Goal: Task Accomplishment & Management: Manage account settings

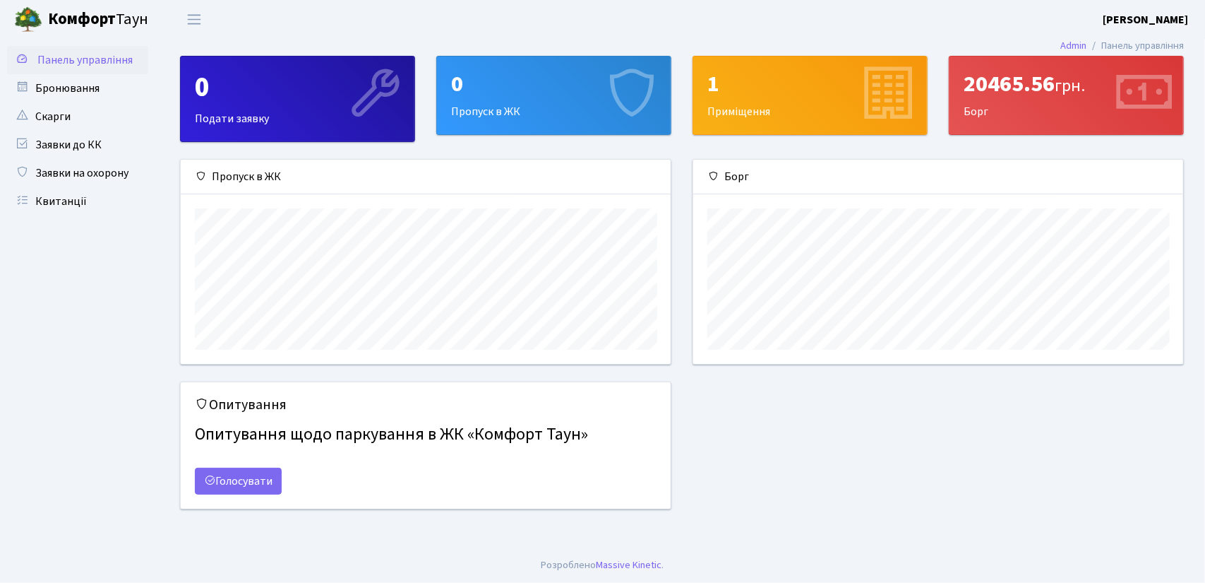
scroll to position [203, 491]
click at [797, 89] on div "1" at bounding box center [810, 84] width 205 height 27
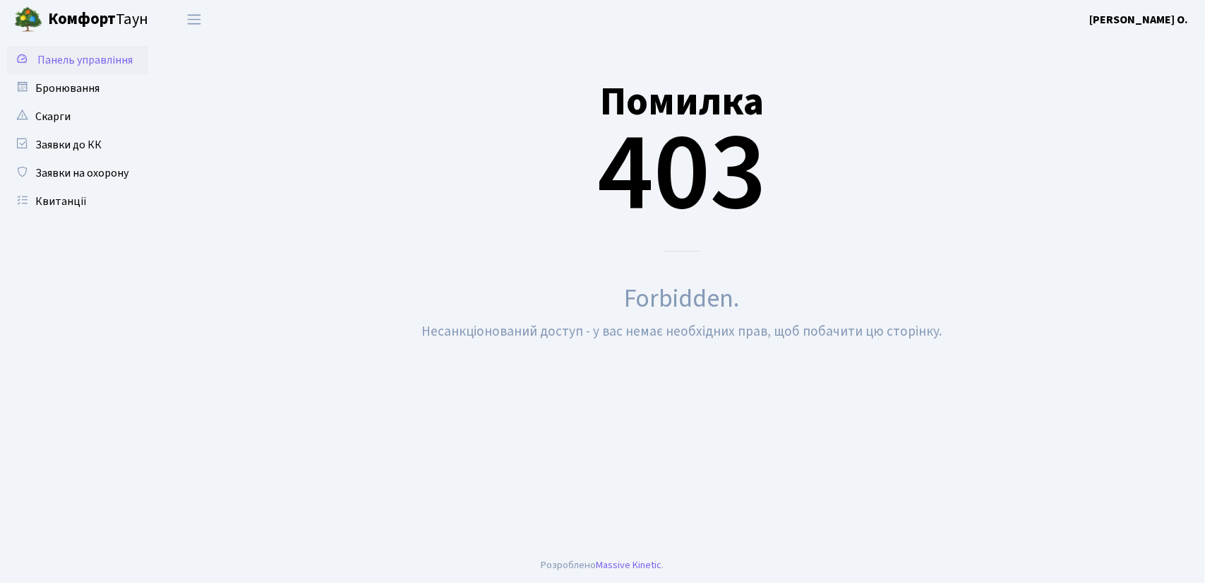
click at [47, 53] on span "Панель управління" at bounding box center [84, 60] width 95 height 16
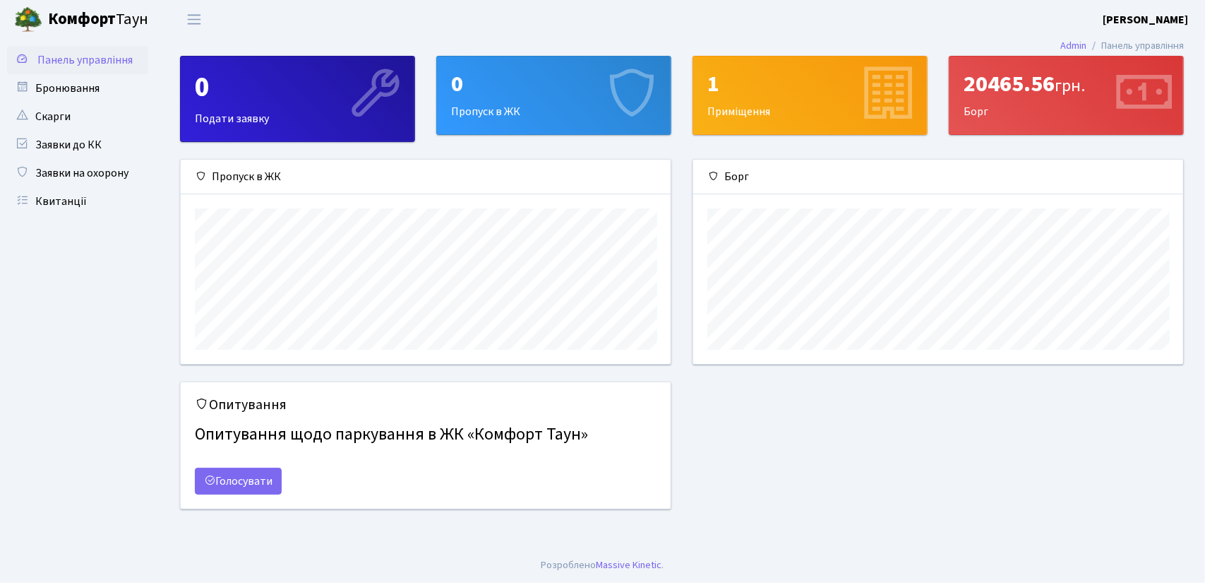
scroll to position [203, 491]
click at [991, 91] on div "20465.56 грн." at bounding box center [1066, 84] width 205 height 27
click at [989, 109] on div "20465.56 грн. Борг" at bounding box center [1067, 95] width 234 height 78
click at [1168, 95] on icon at bounding box center [1142, 94] width 67 height 67
click at [1057, 91] on div "20465.56 грн." at bounding box center [1066, 84] width 205 height 27
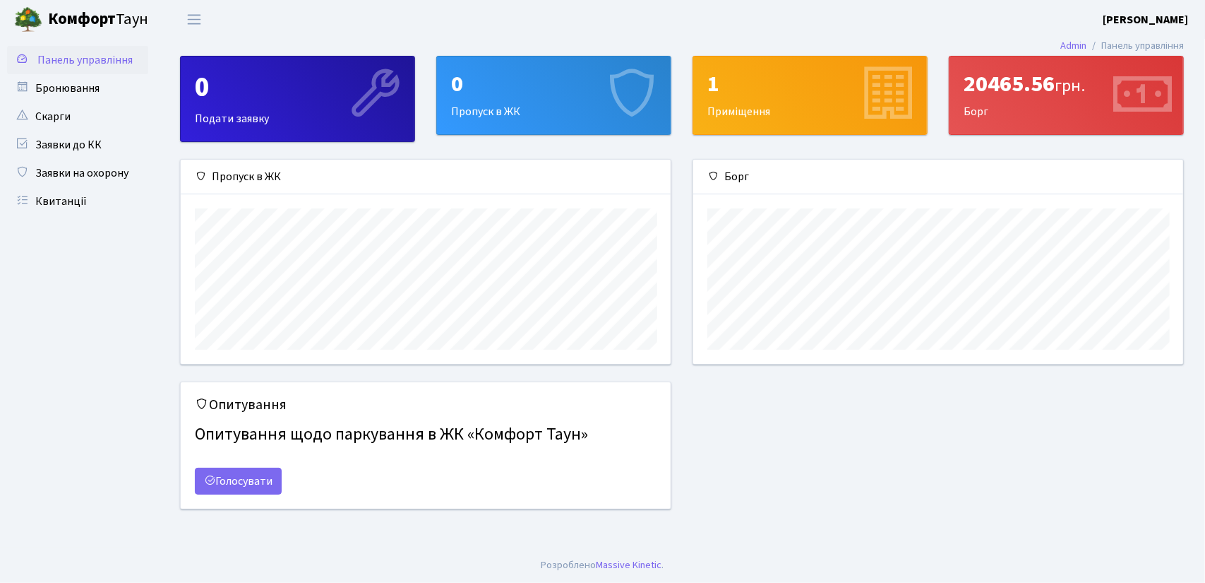
click at [973, 85] on div "20465.56 грн." at bounding box center [1066, 84] width 205 height 27
click at [52, 115] on link "Скарги" at bounding box center [77, 116] width 141 height 28
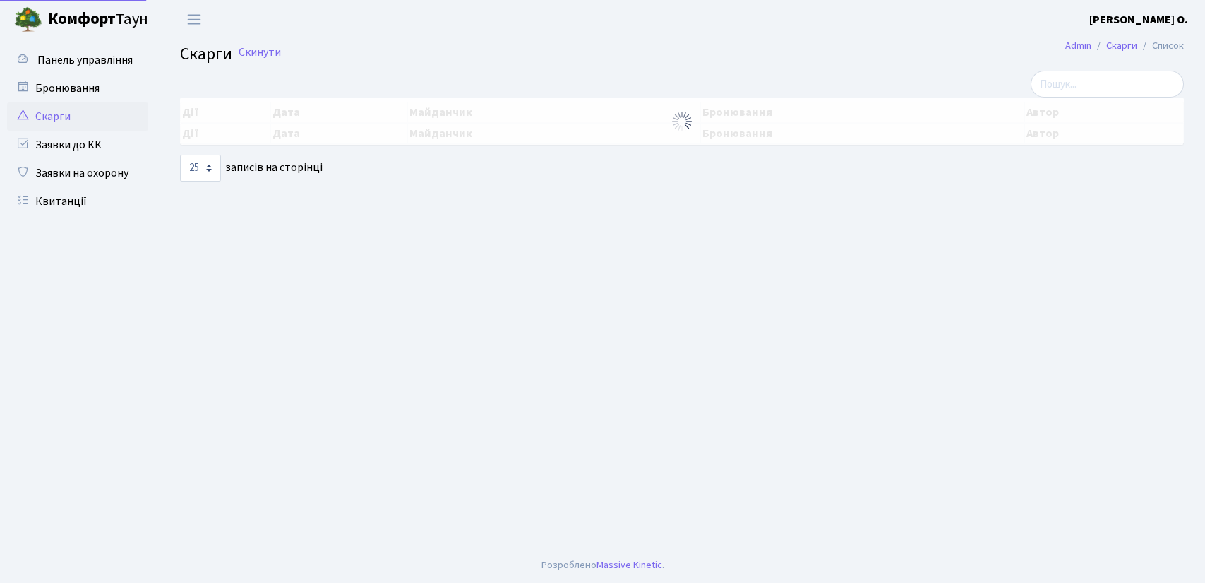
select select "25"
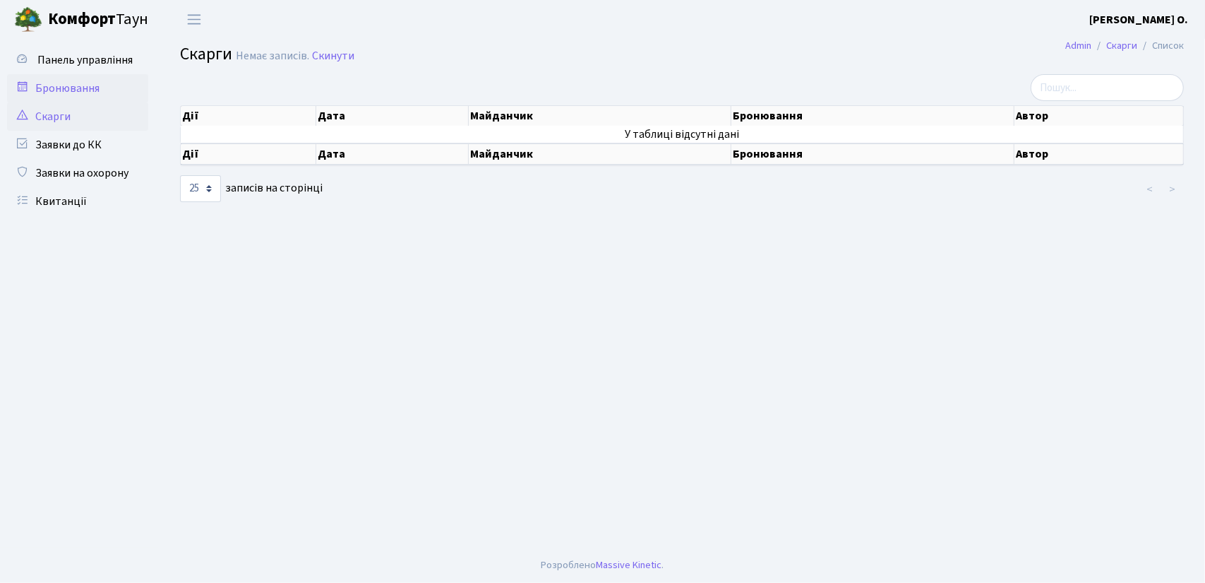
click at [56, 91] on link "Бронювання" at bounding box center [77, 88] width 141 height 28
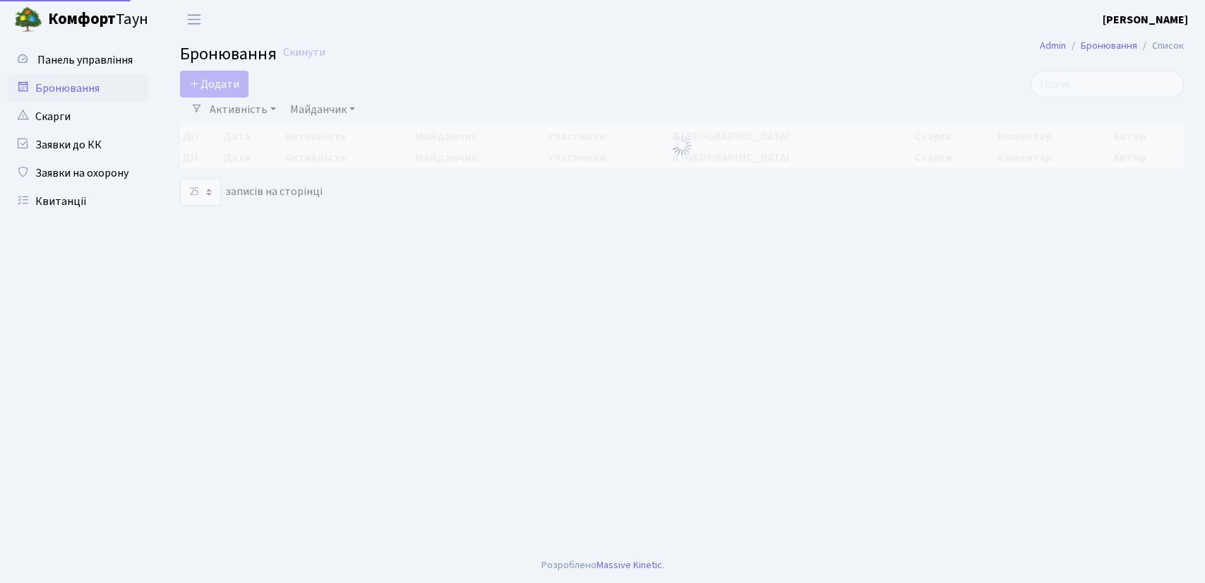
select select "25"
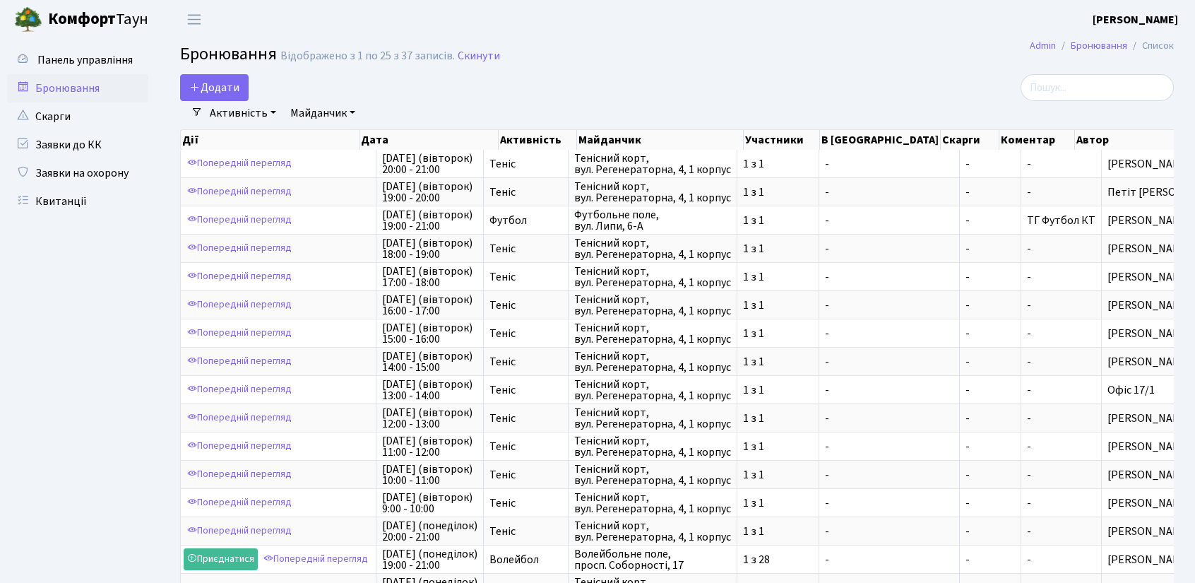
click at [354, 111] on link "Майданчик" at bounding box center [323, 113] width 76 height 24
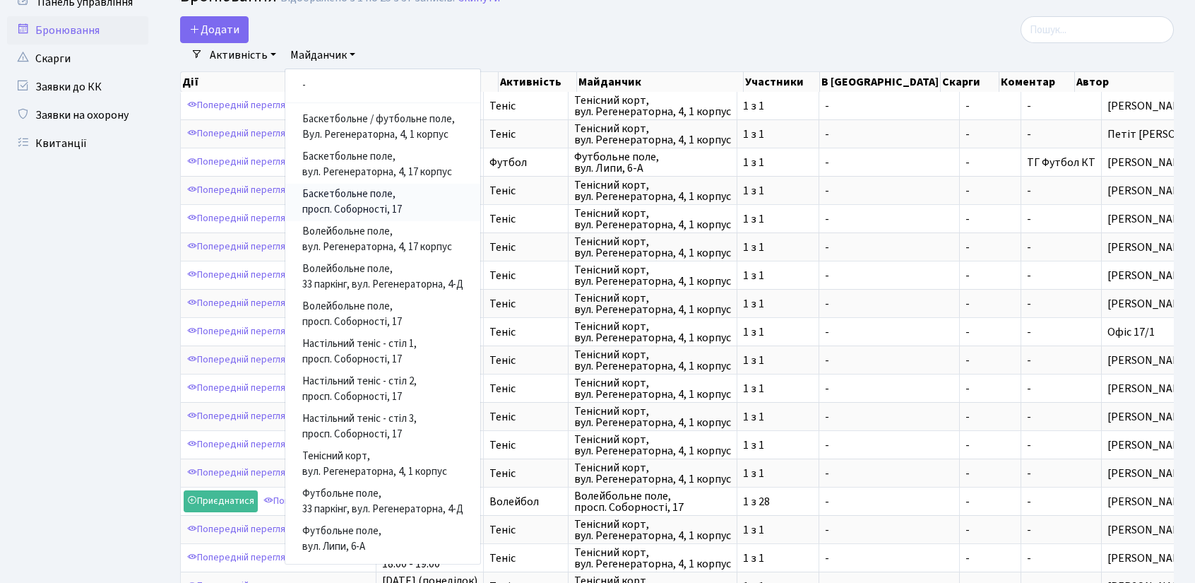
scroll to position [71, 0]
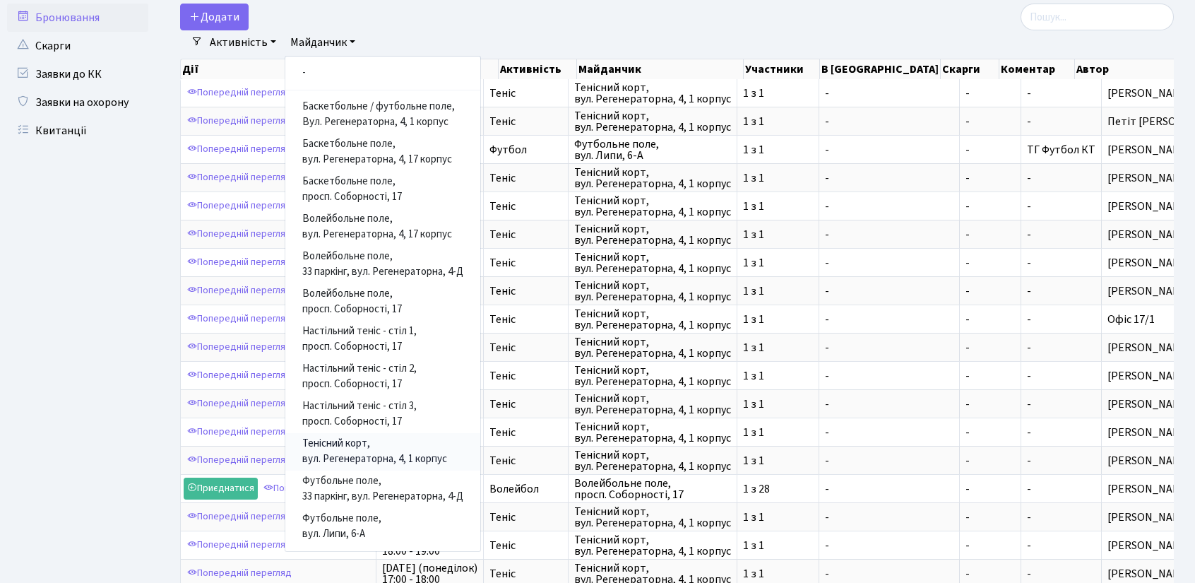
click at [357, 455] on link "Тенісний корт, вул. Регенераторна, 4, 1 корпус" at bounding box center [382, 451] width 195 height 37
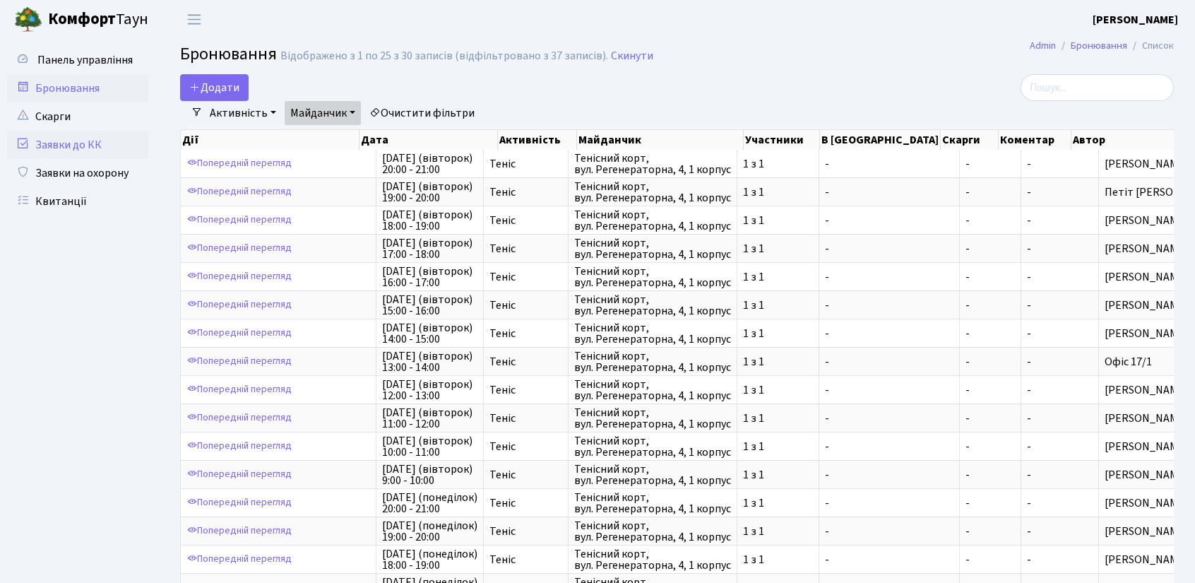
click at [54, 146] on link "Заявки до КК" at bounding box center [77, 145] width 141 height 28
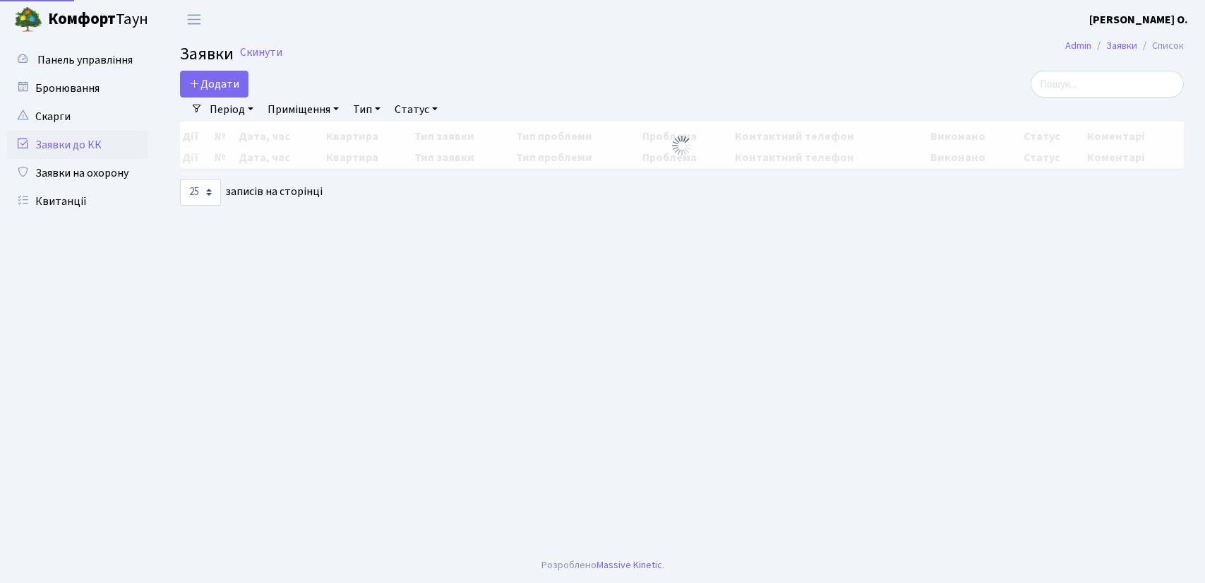
select select "25"
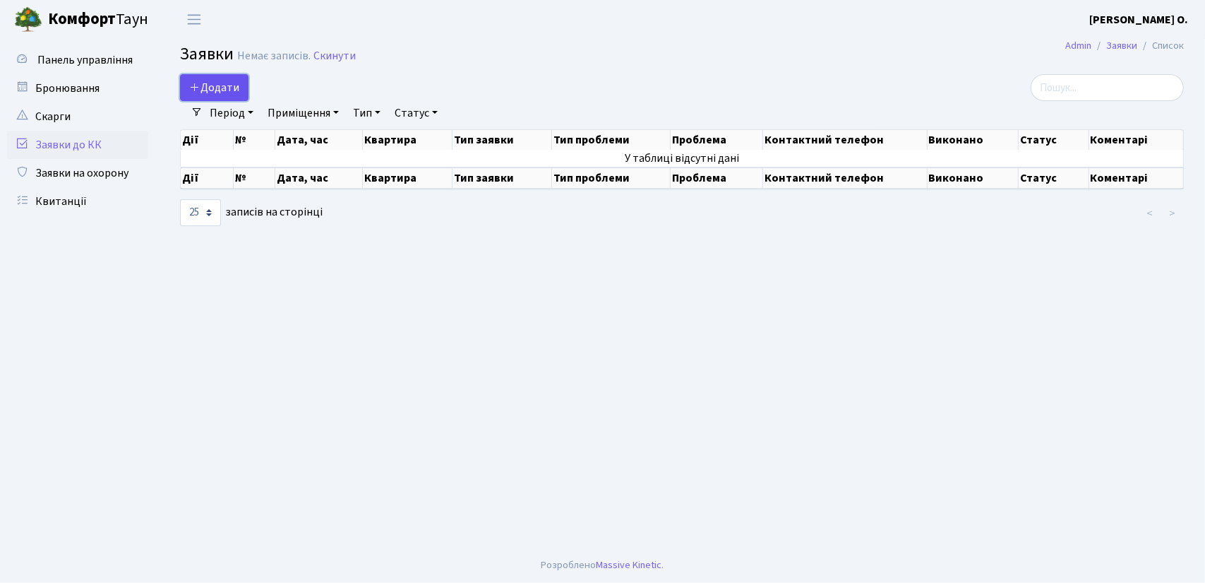
click at [205, 85] on span "Додати" at bounding box center [214, 88] width 50 height 16
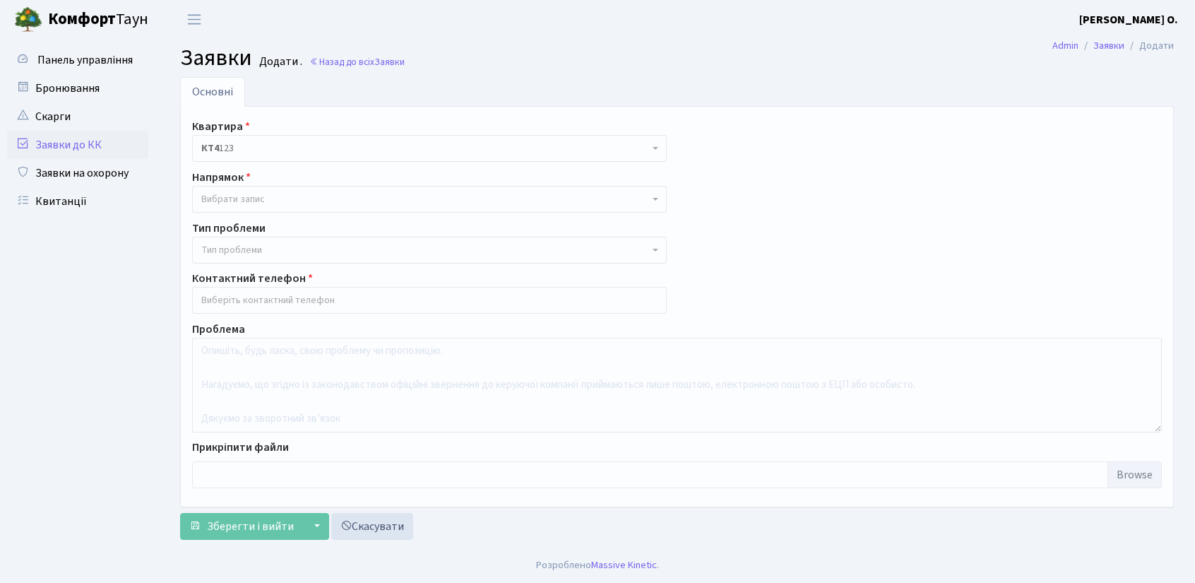
select select
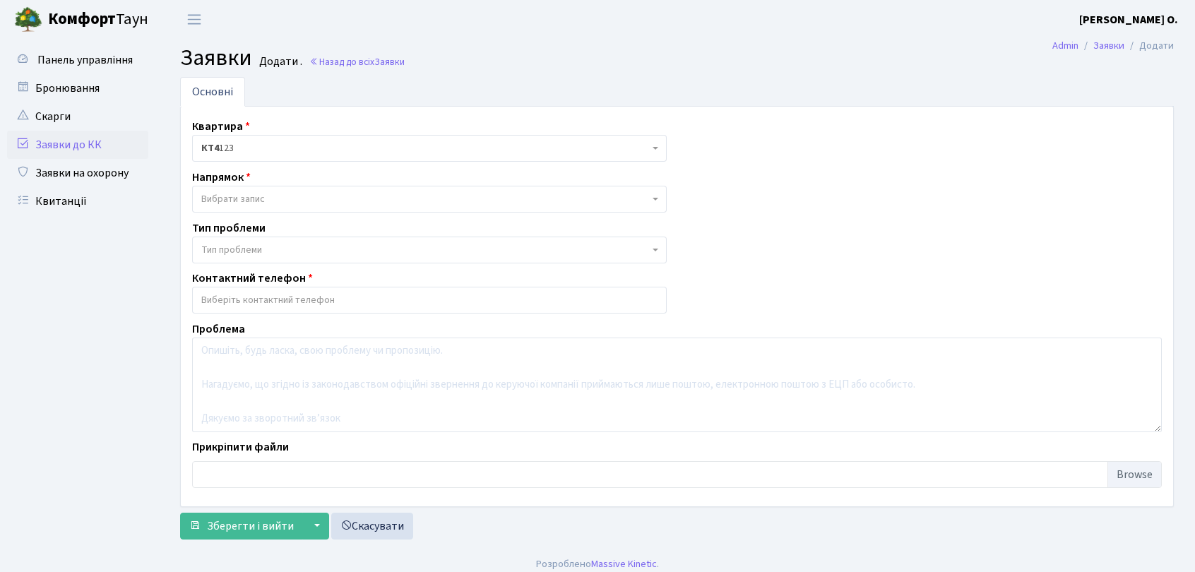
click at [280, 186] on span "Вибрати запис" at bounding box center [429, 199] width 475 height 27
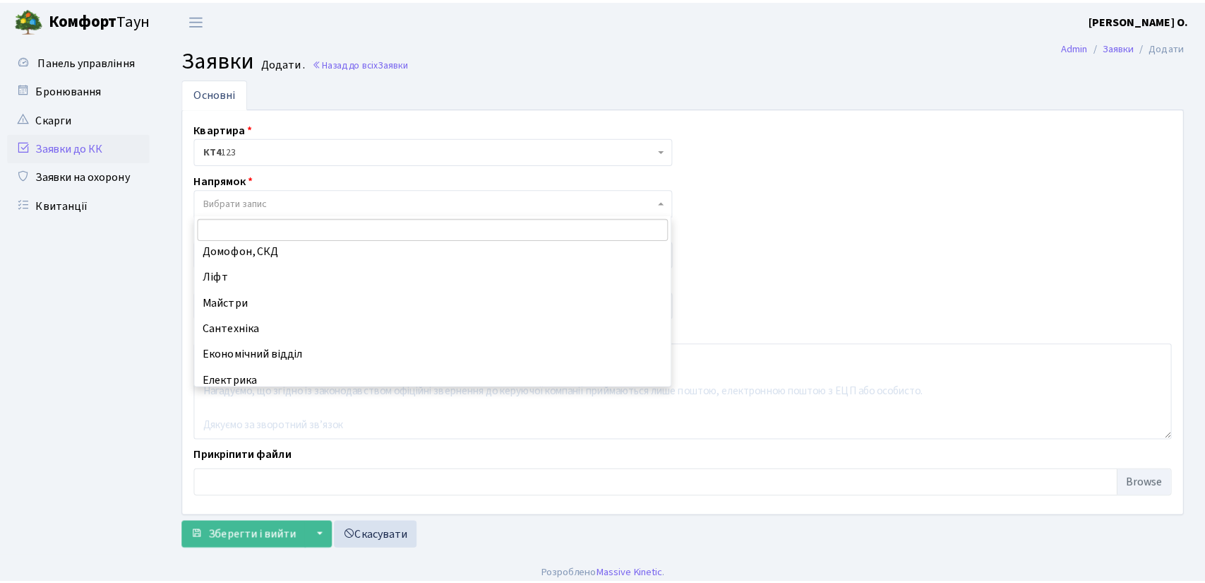
scroll to position [23, 0]
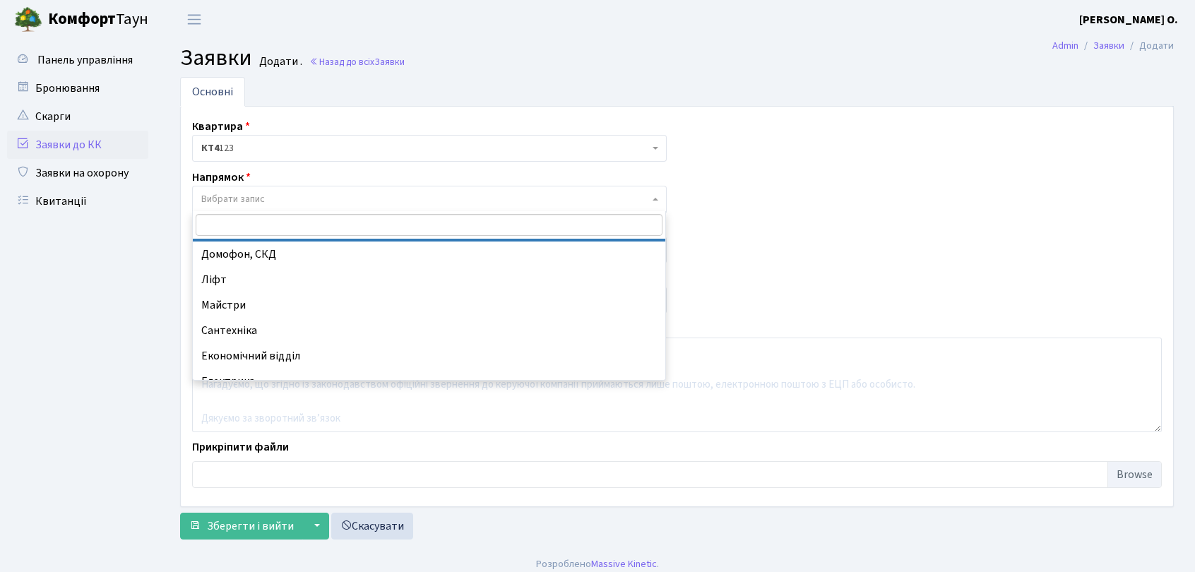
click at [112, 306] on ul "Панель управління" at bounding box center [77, 293] width 141 height 494
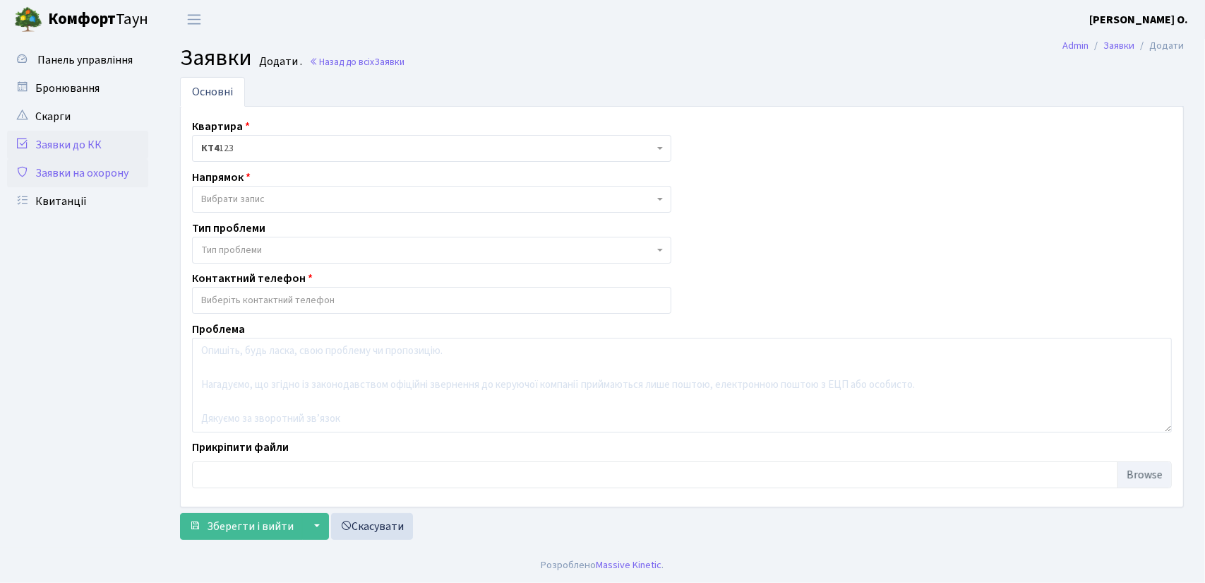
click at [88, 174] on link "Заявки на охорону" at bounding box center [77, 173] width 141 height 28
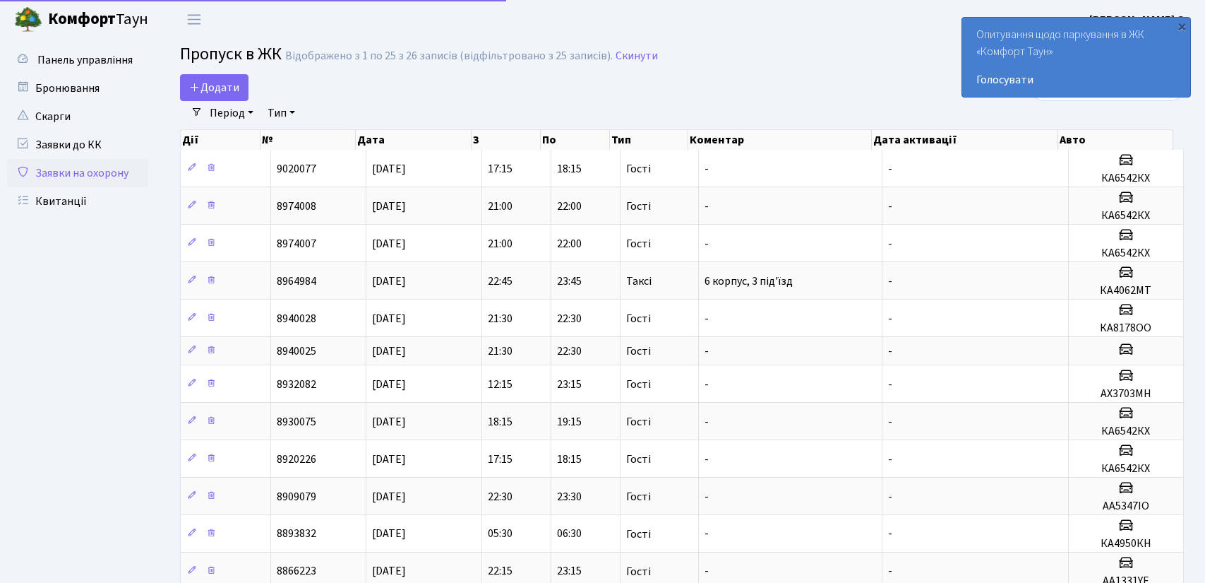
select select "25"
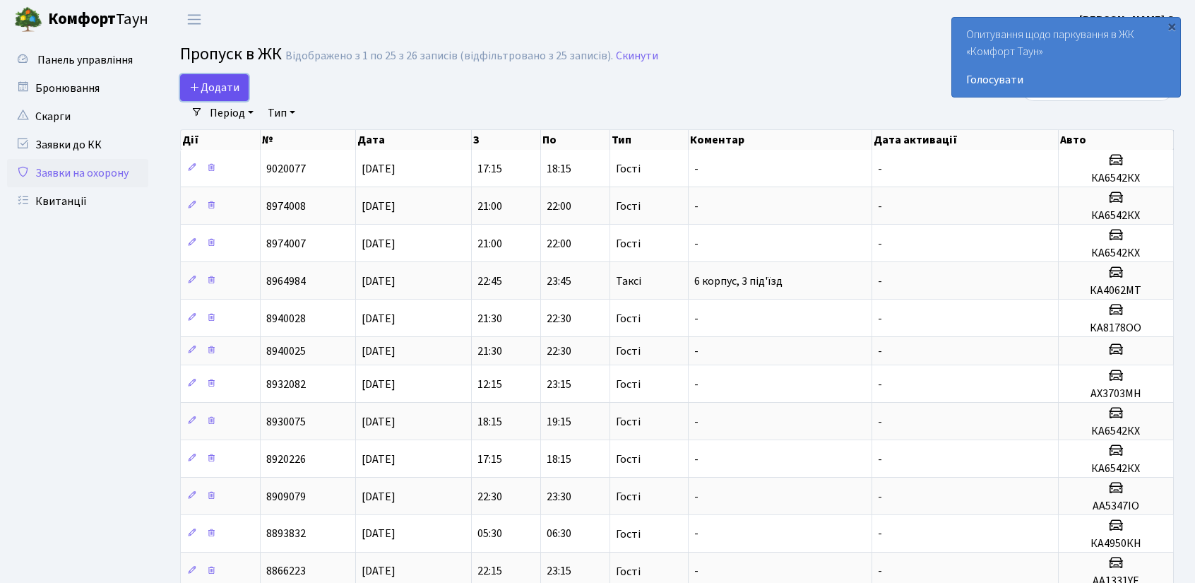
click at [210, 93] on span "Додати" at bounding box center [214, 88] width 50 height 16
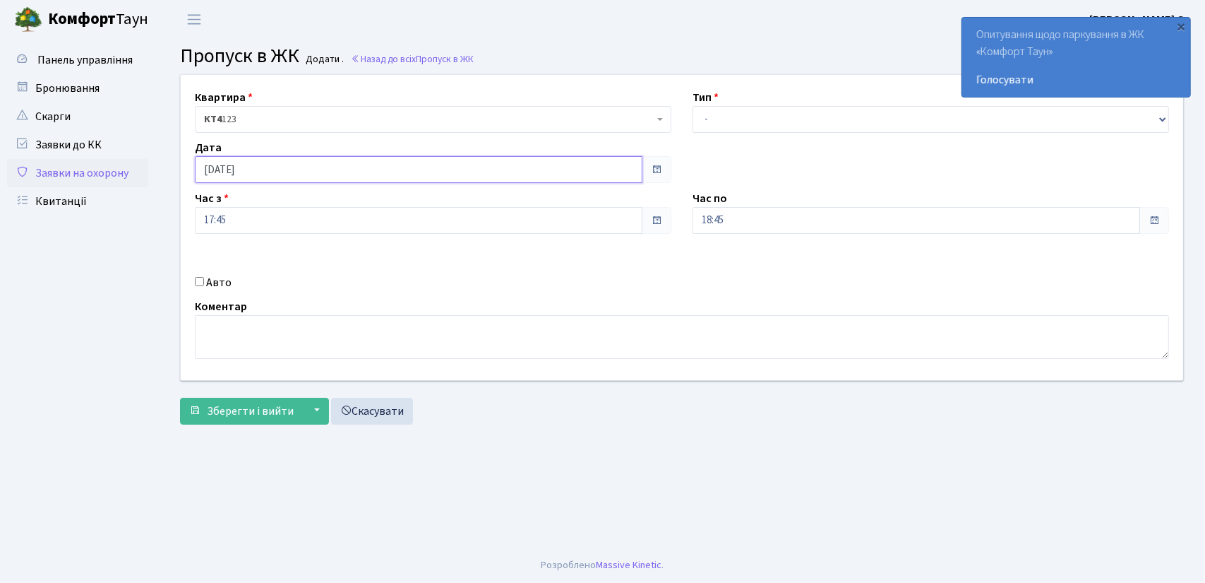
click at [249, 173] on input "28.09.2025" at bounding box center [419, 169] width 448 height 27
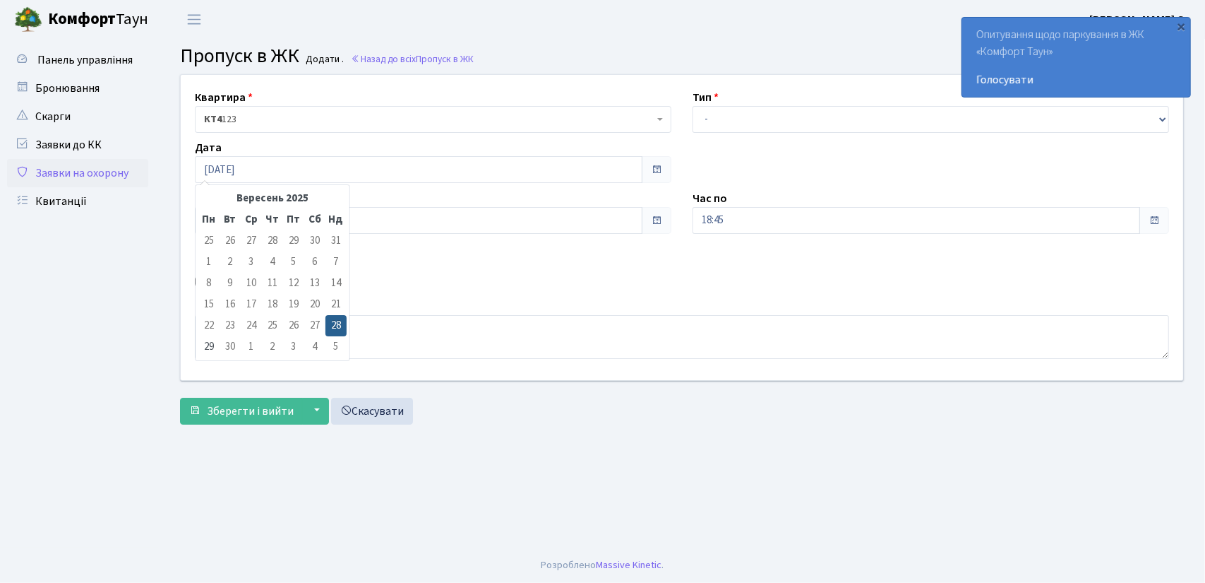
click at [346, 147] on div "Дата 28.09.2025" at bounding box center [433, 161] width 498 height 44
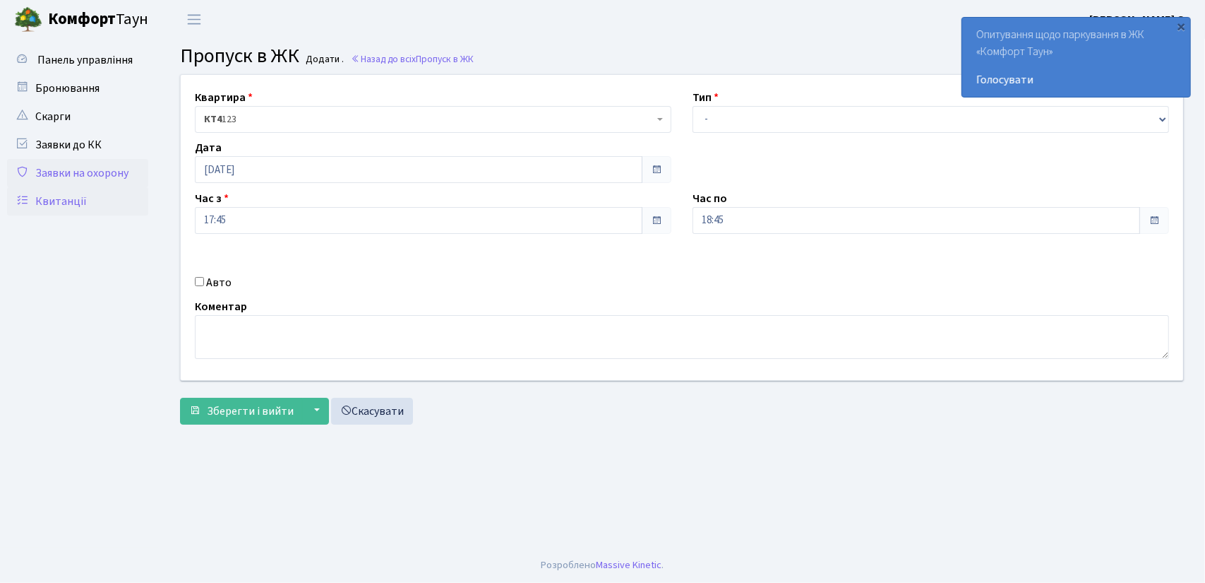
click at [75, 197] on link "Квитанції" at bounding box center [77, 201] width 141 height 28
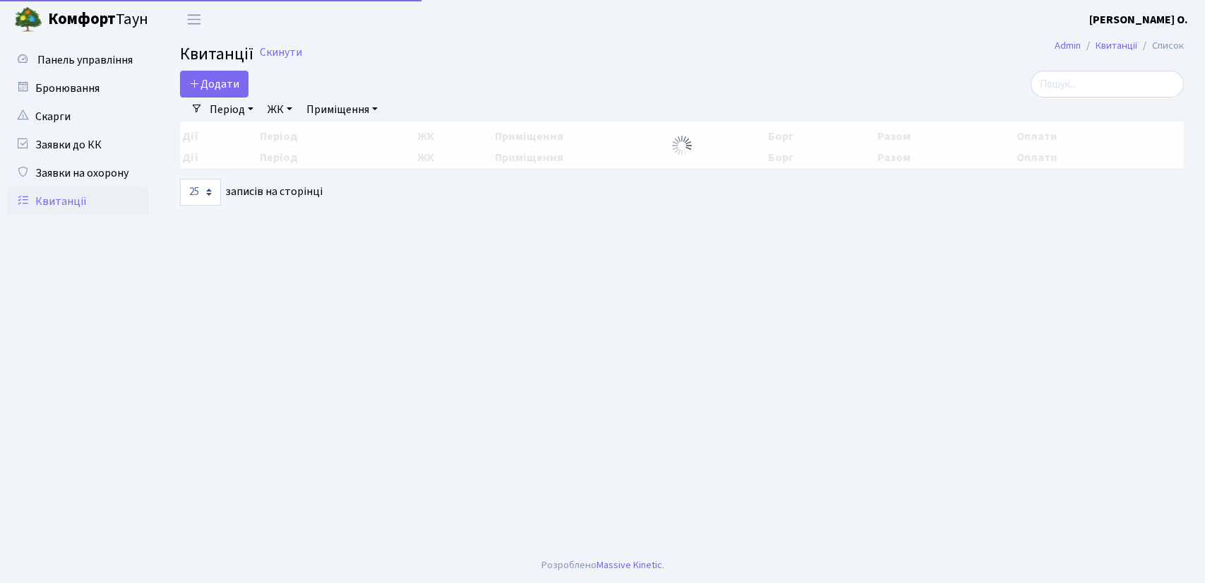
select select "25"
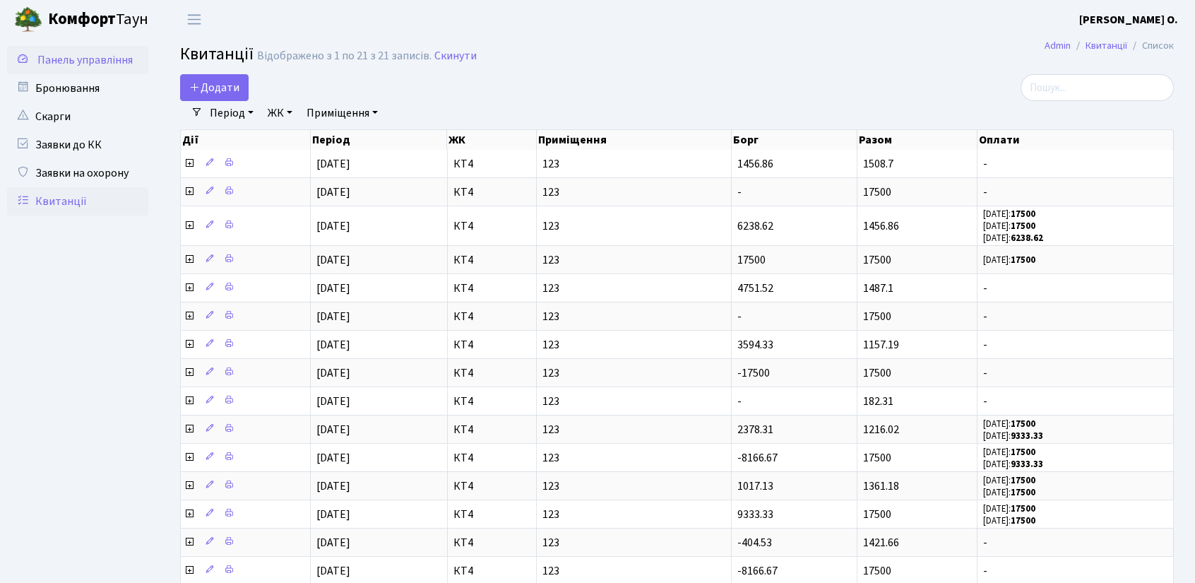
click at [78, 63] on span "Панель управління" at bounding box center [84, 60] width 95 height 16
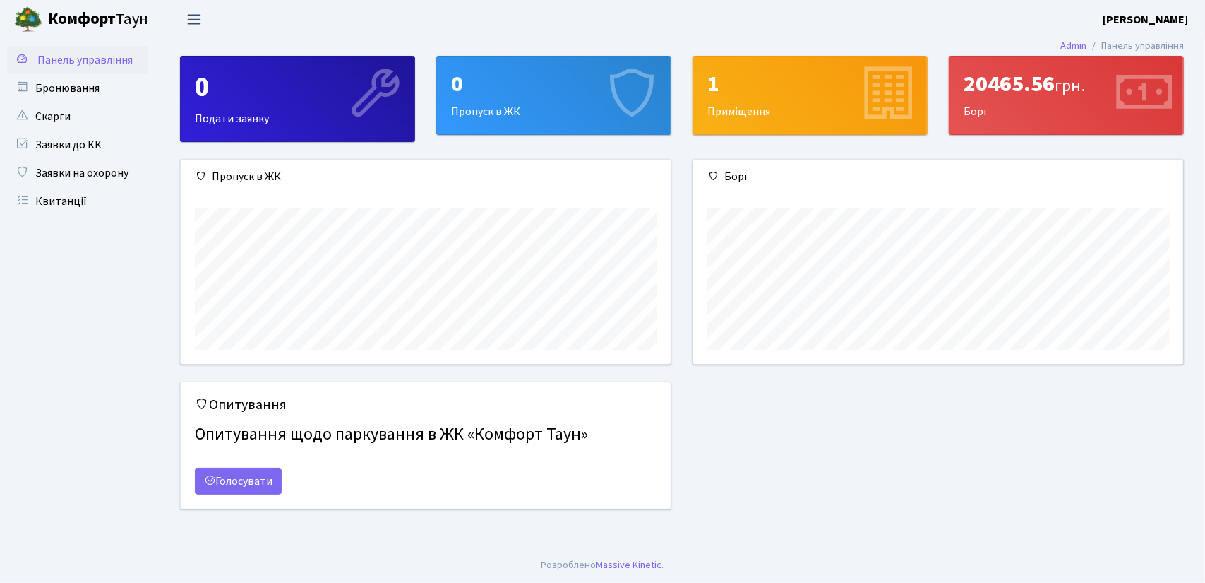
scroll to position [203, 491]
click at [198, 18] on span "Переключити навігацію" at bounding box center [194, 19] width 21 height 16
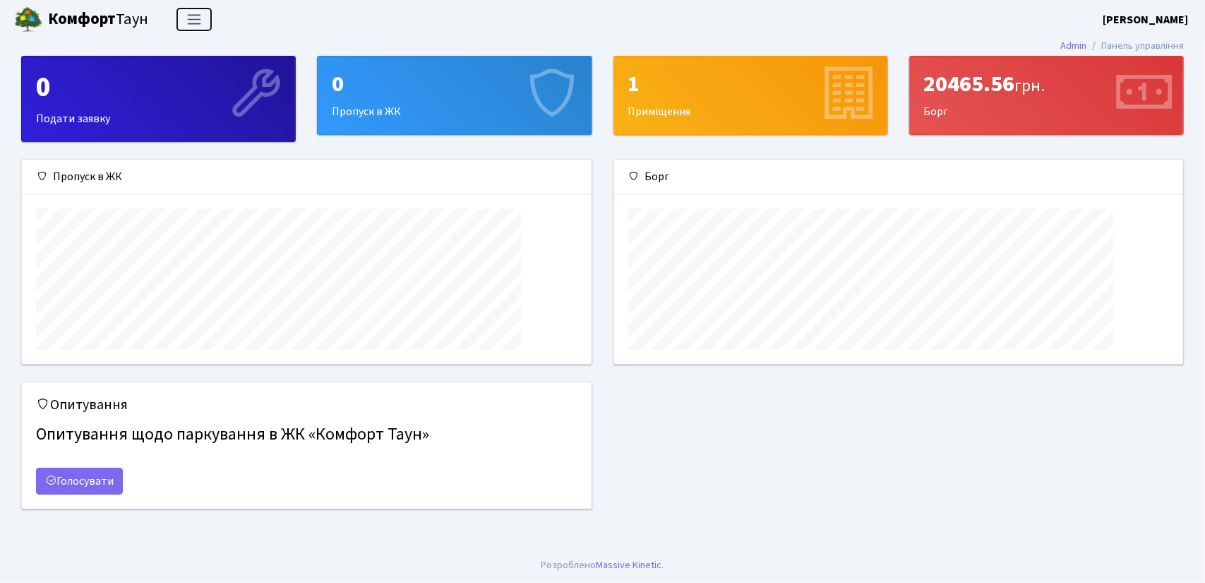
scroll to position [203, 569]
click at [198, 18] on span "Переключити навігацію" at bounding box center [194, 19] width 21 height 16
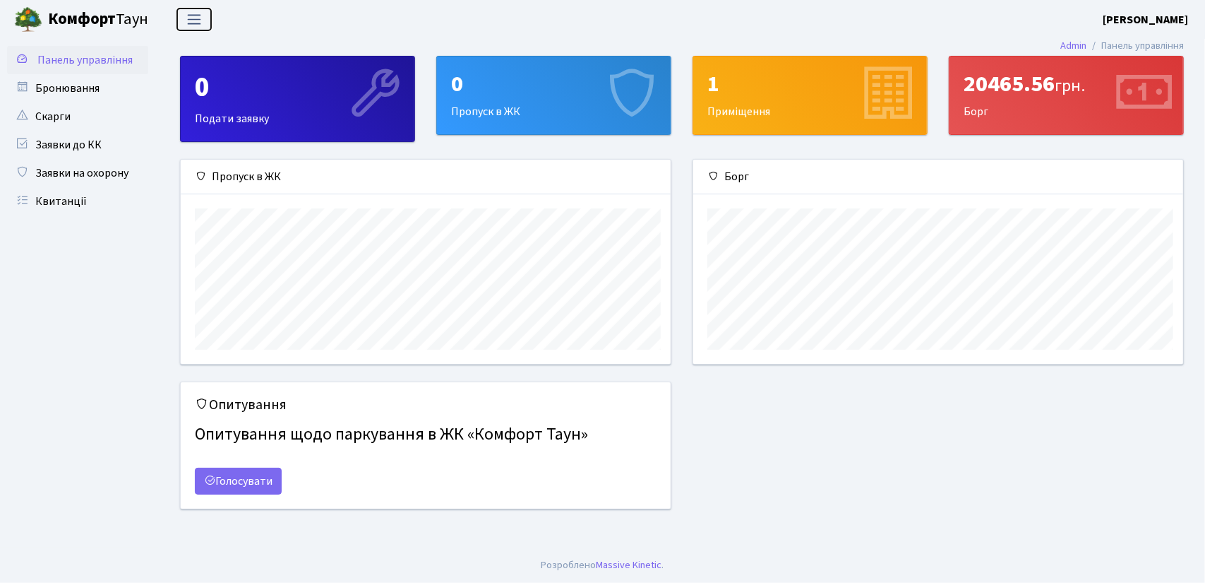
scroll to position [705935, 705647]
click at [204, 478] on icon at bounding box center [209, 480] width 11 height 11
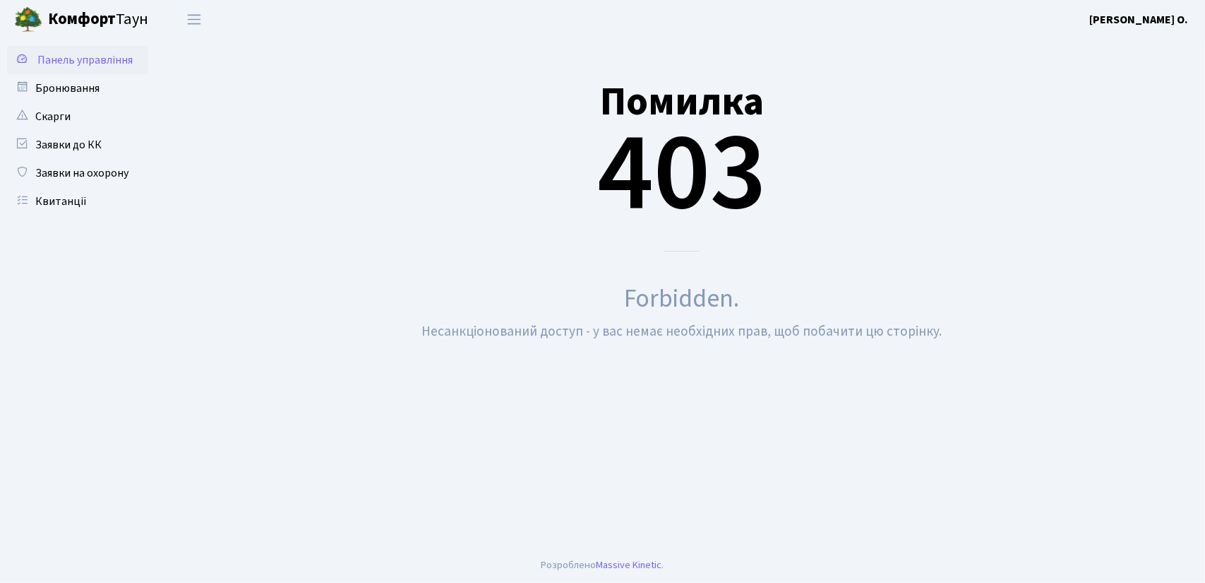
click at [64, 59] on span "Панель управління" at bounding box center [84, 60] width 95 height 16
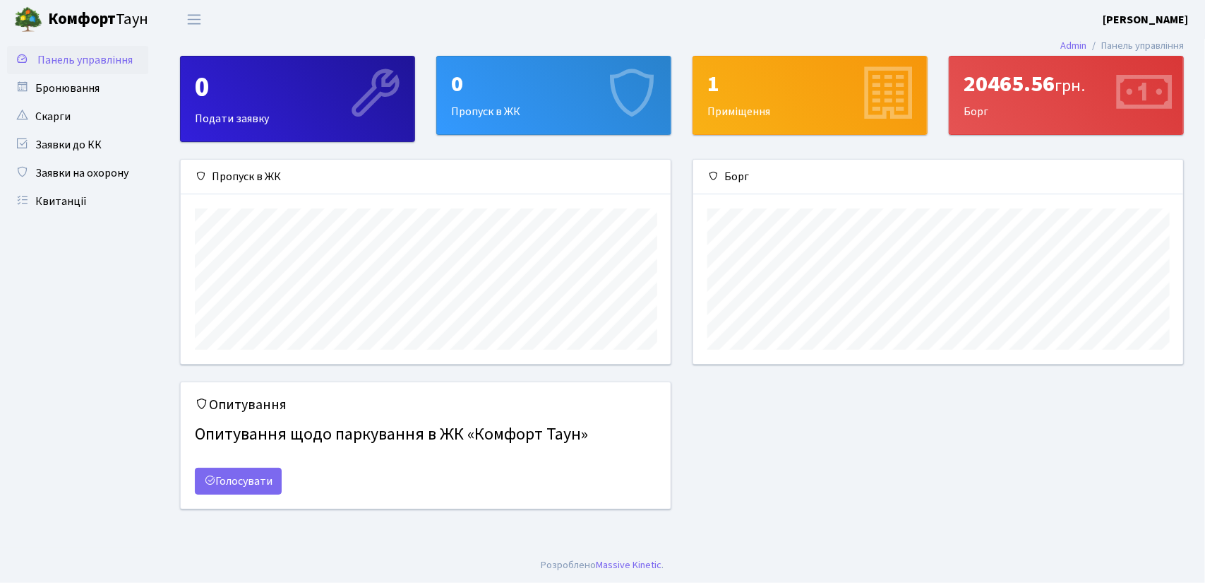
scroll to position [203, 491]
click at [61, 90] on link "Бронювання" at bounding box center [77, 88] width 141 height 28
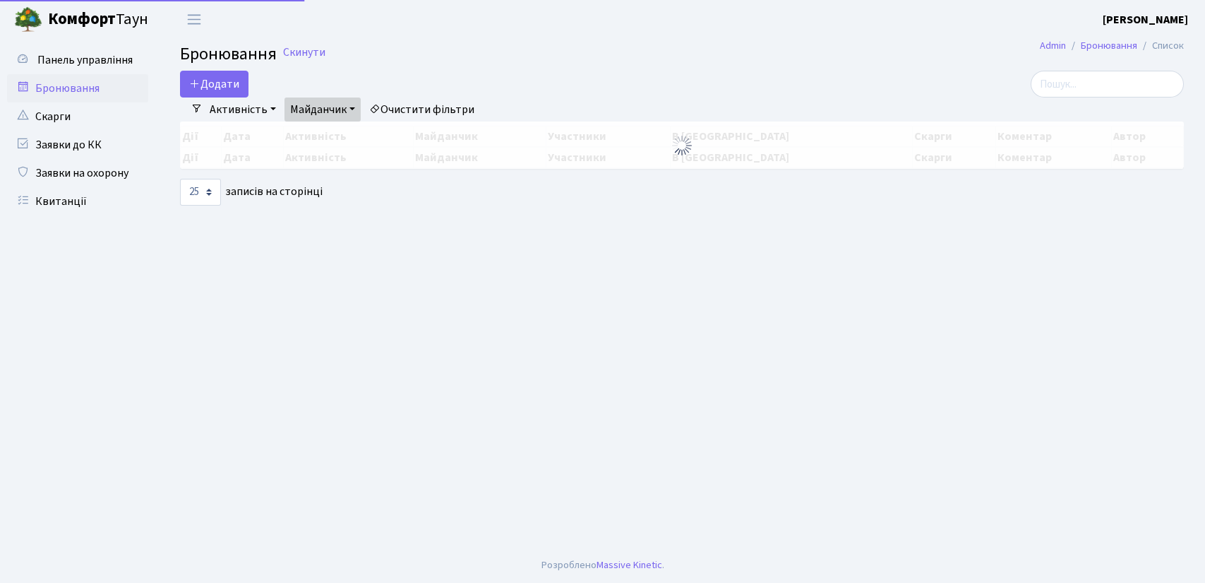
select select "25"
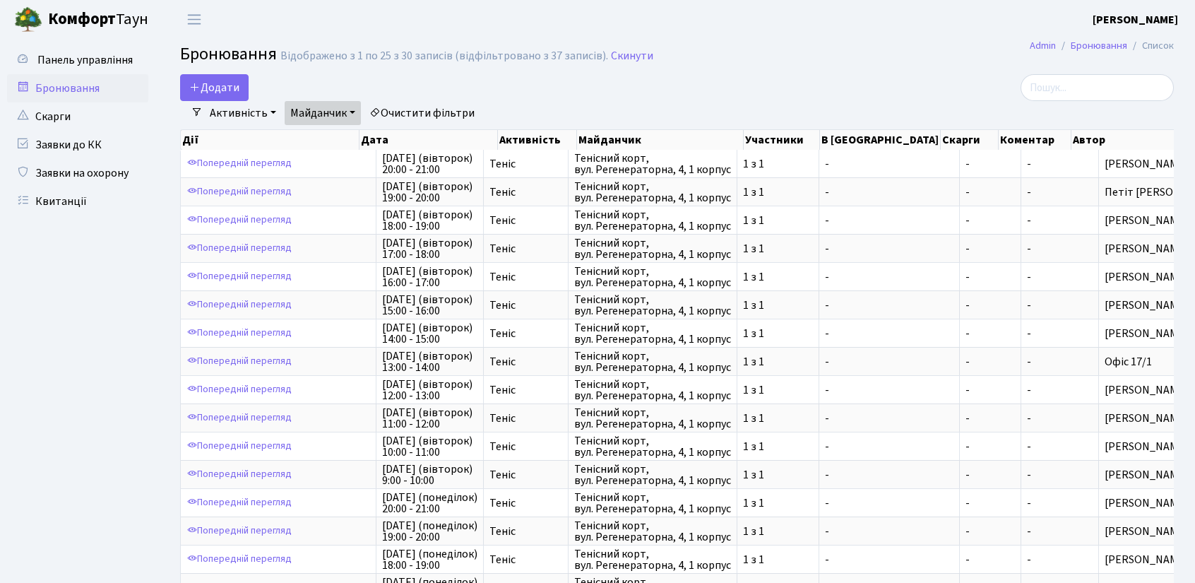
click at [275, 110] on link "Активність" at bounding box center [243, 113] width 78 height 24
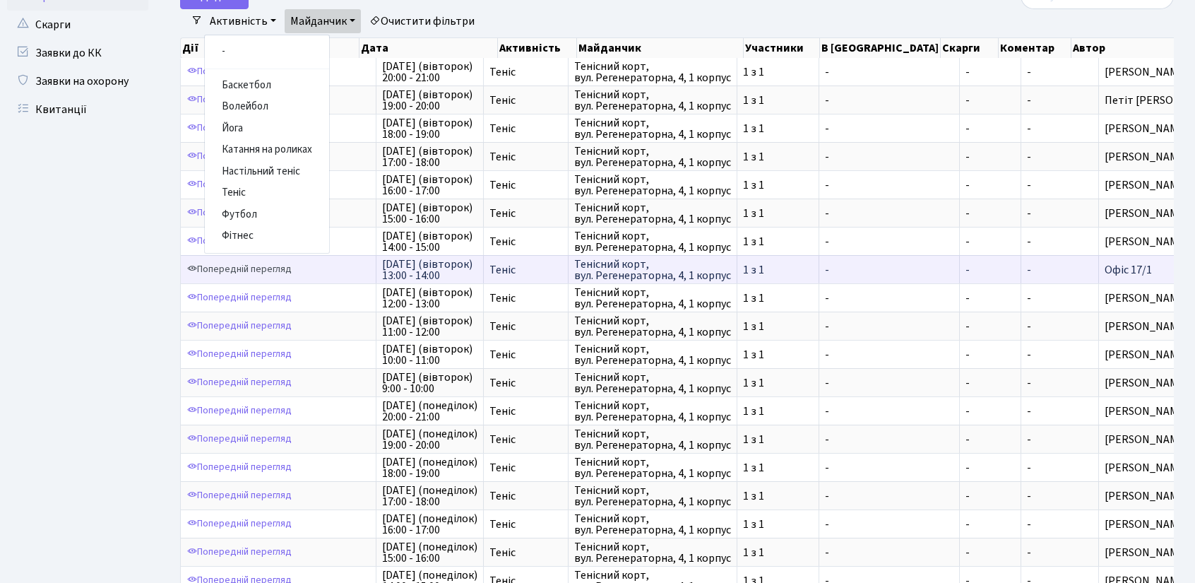
scroll to position [71, 0]
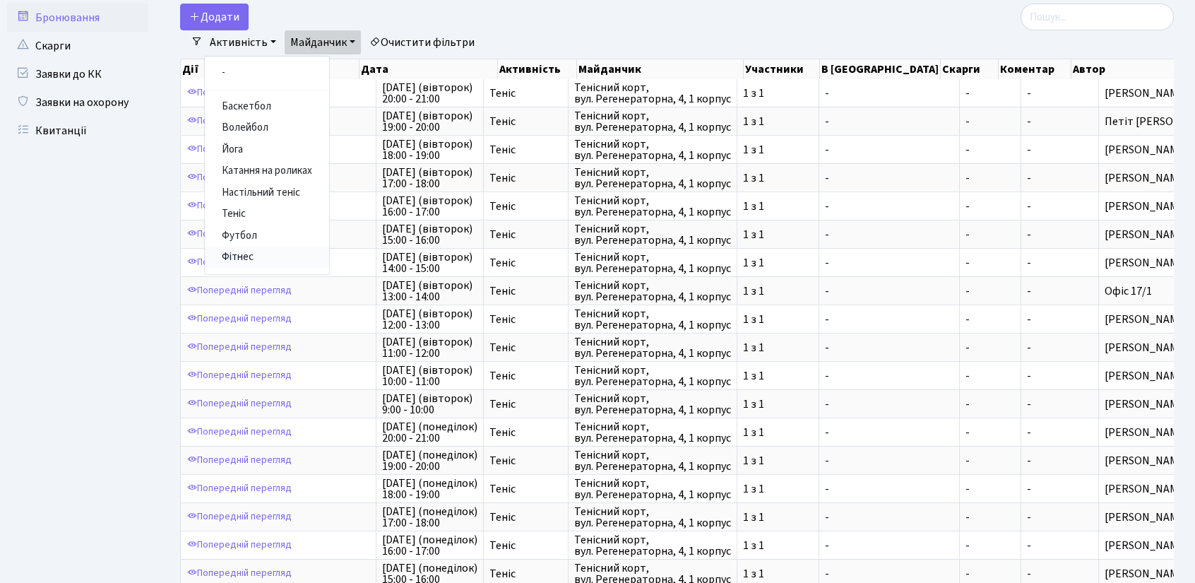
click at [253, 255] on link "Фітнес" at bounding box center [267, 257] width 124 height 22
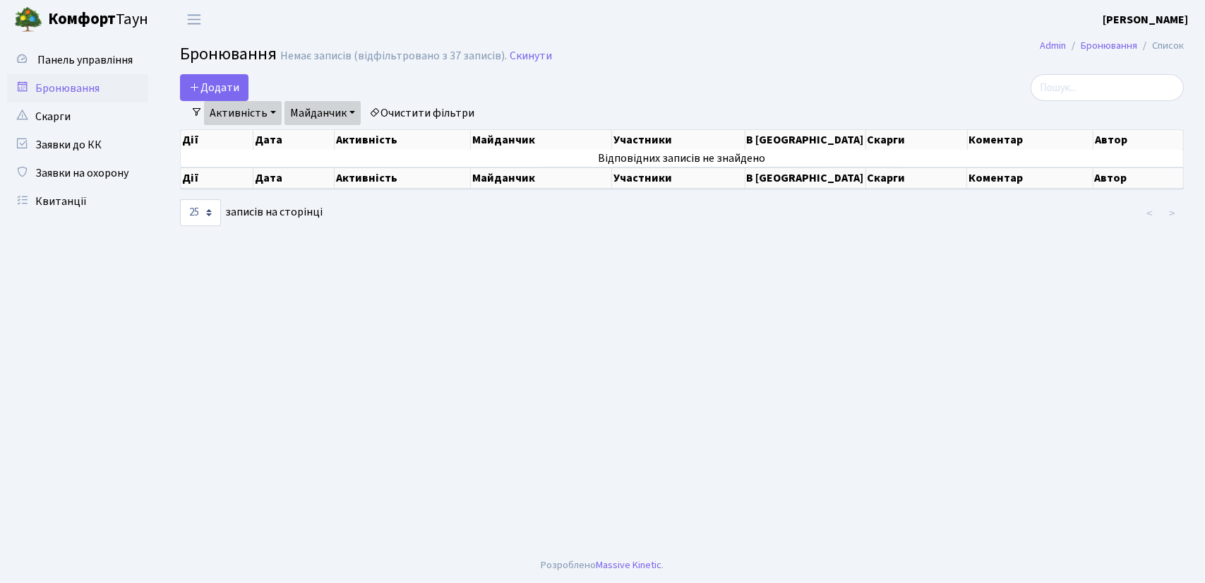
click at [259, 112] on link "Активність" at bounding box center [243, 113] width 78 height 24
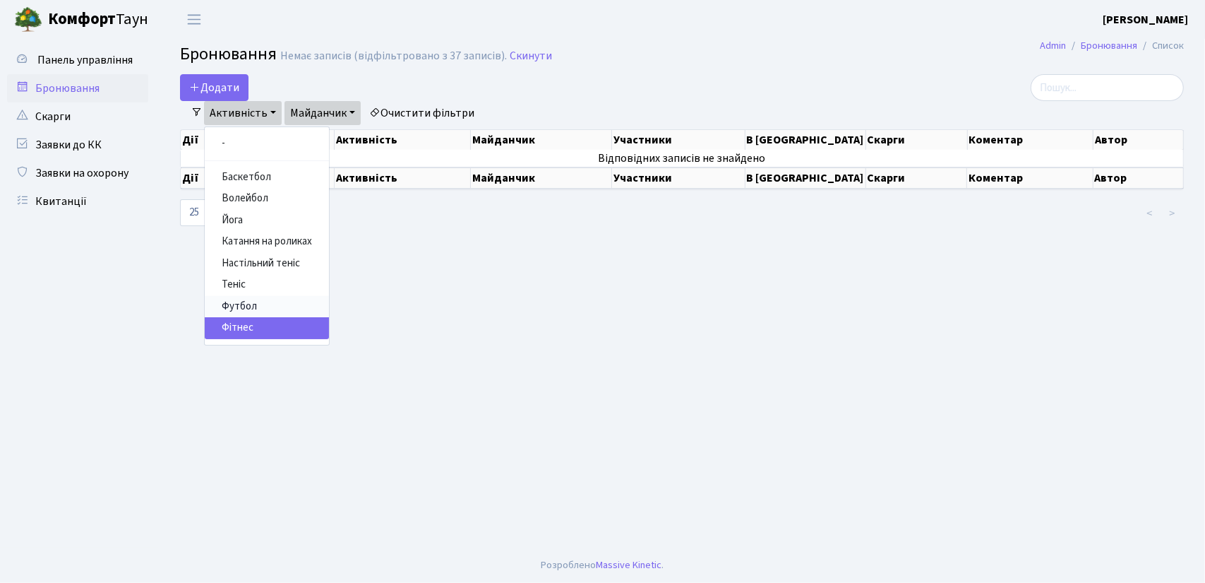
click at [258, 303] on link "Футбол" at bounding box center [267, 307] width 124 height 22
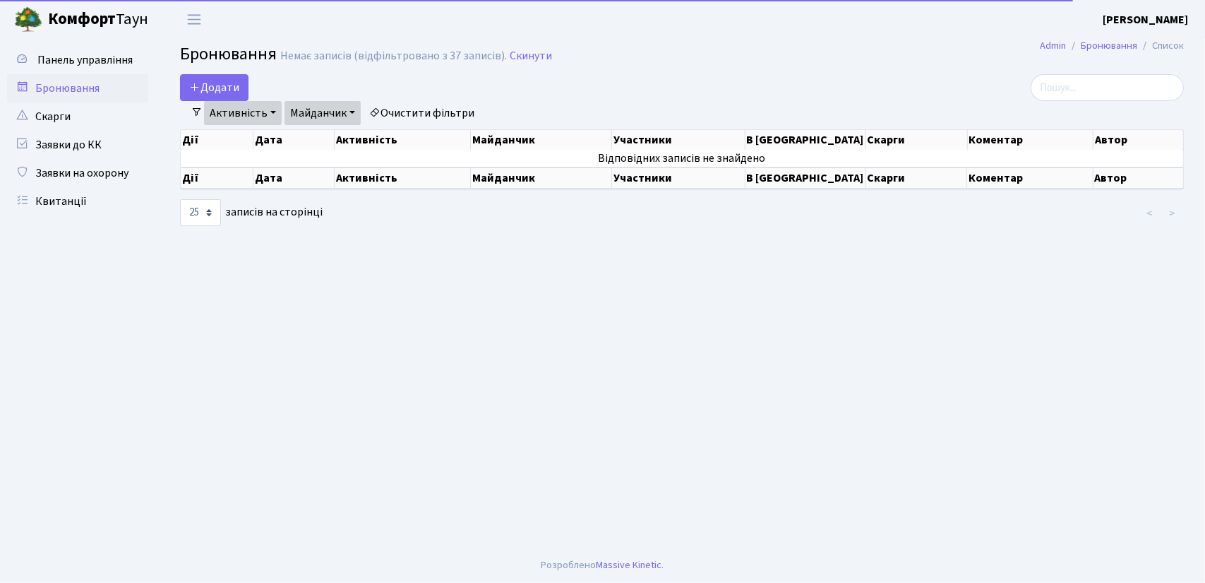
click at [297, 109] on link "Майданчик" at bounding box center [323, 113] width 76 height 24
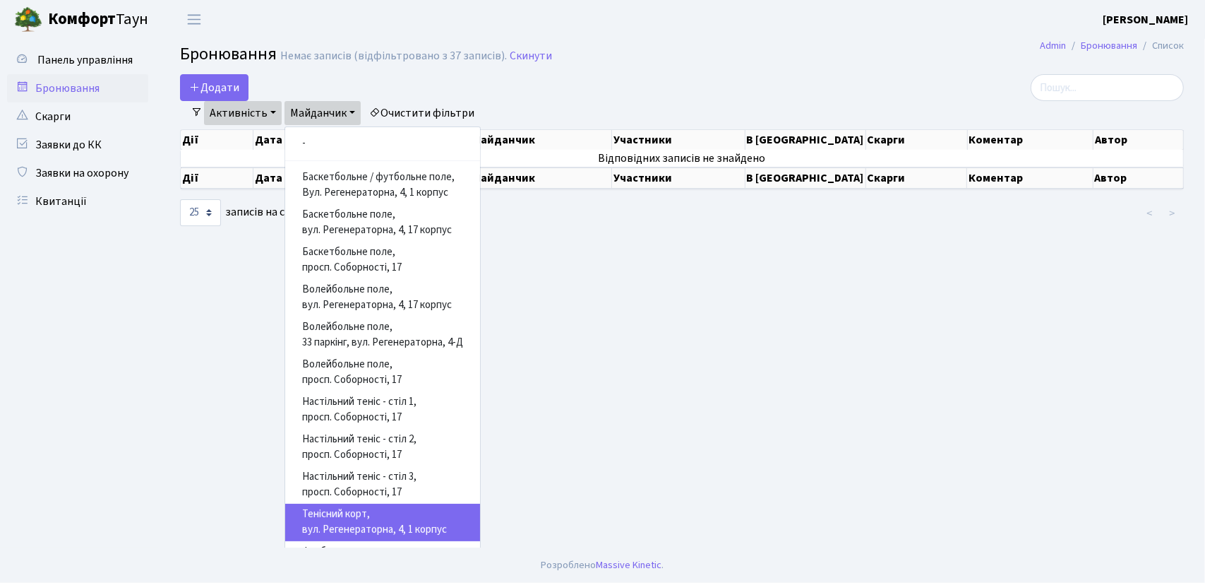
click at [278, 113] on link "Активність" at bounding box center [243, 113] width 78 height 24
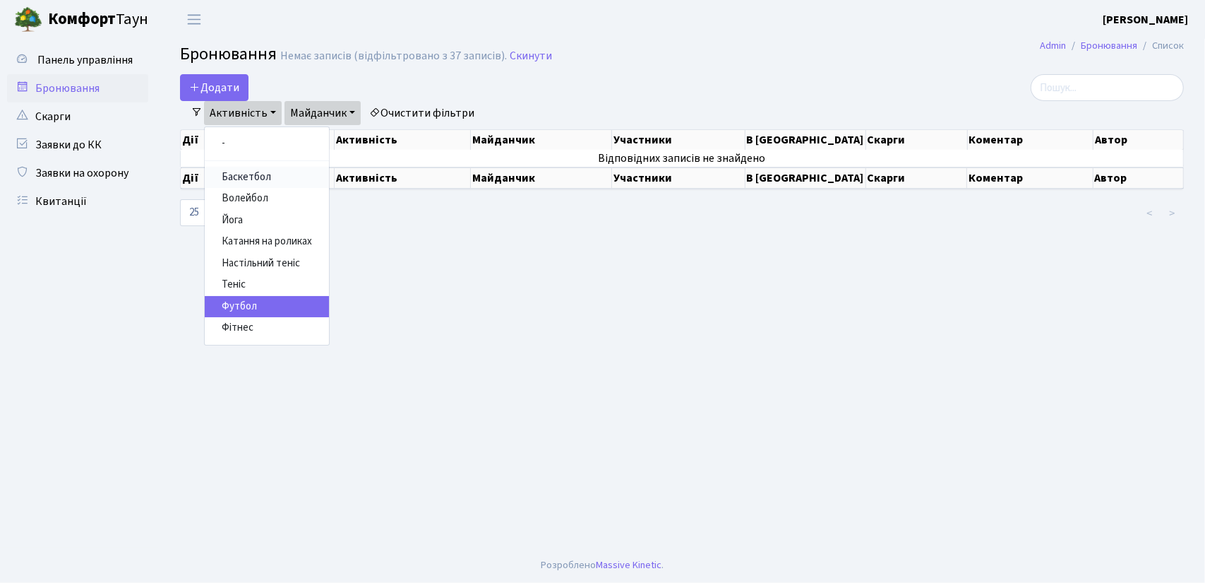
click at [271, 180] on link "Баскетбол" at bounding box center [267, 178] width 124 height 22
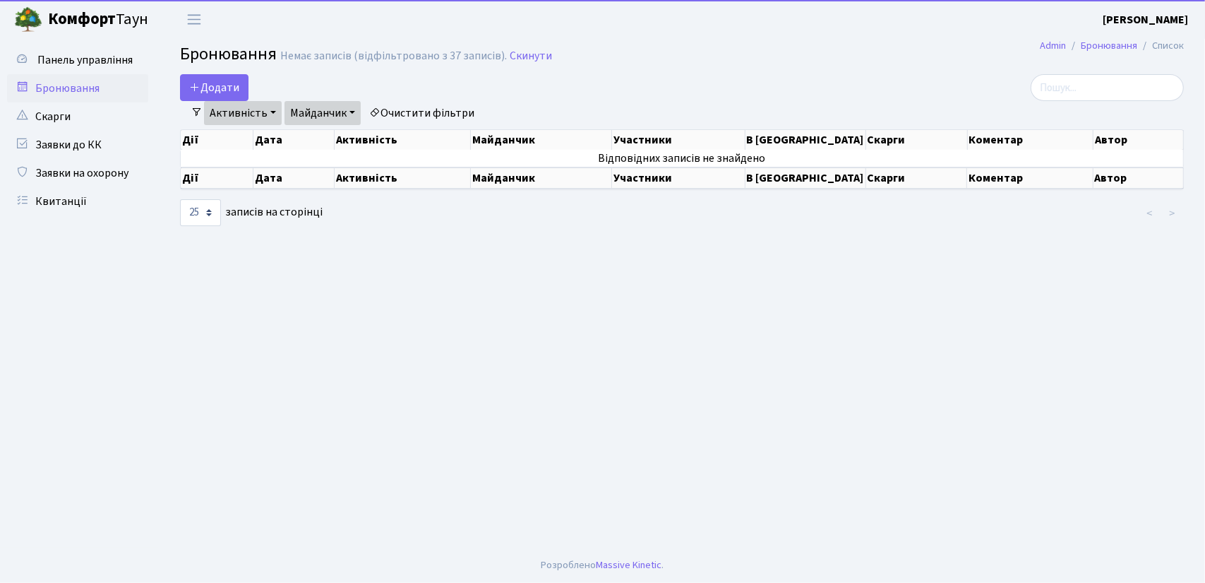
click at [316, 117] on link "Майданчик" at bounding box center [323, 113] width 76 height 24
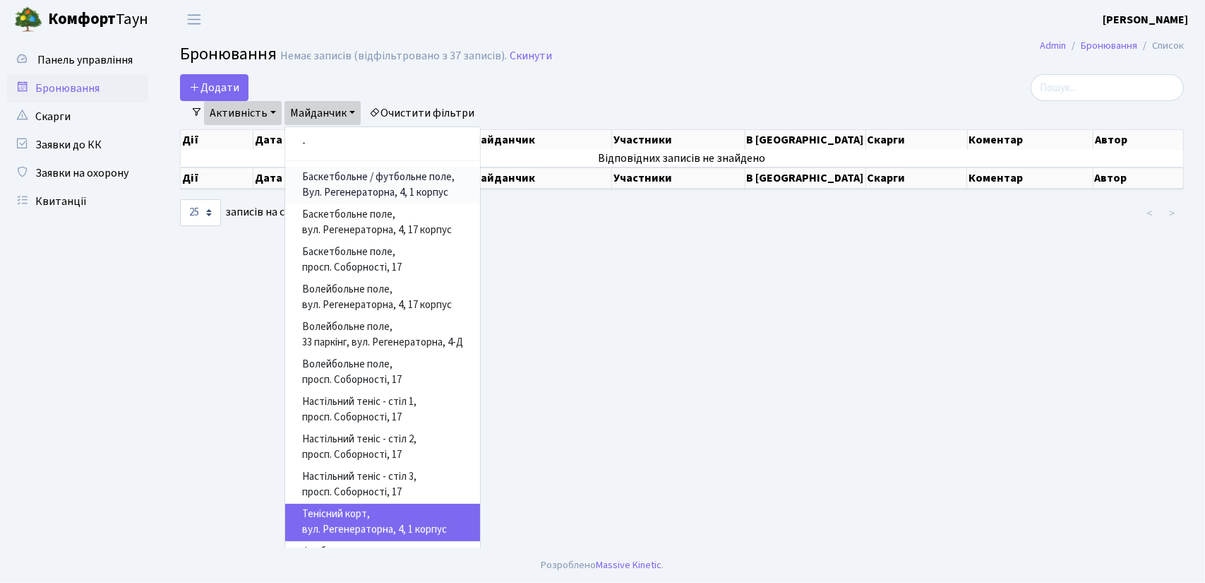
click at [353, 186] on link "Баскетбольне / футбольне поле, Вул. Регенераторна, 4, 1 корпус" at bounding box center [382, 185] width 195 height 37
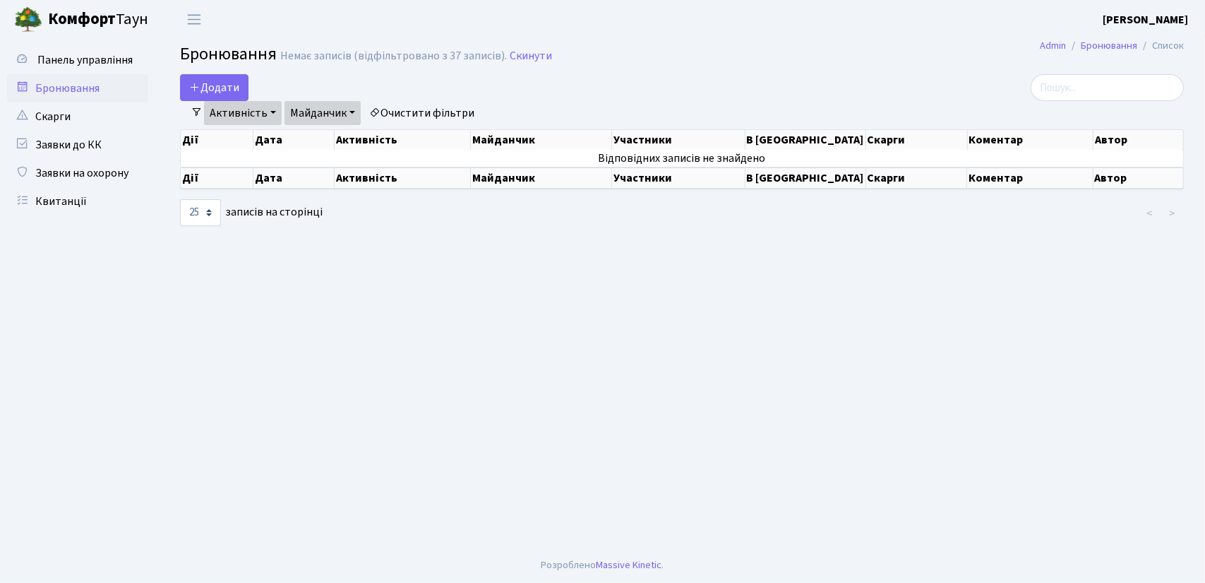
click at [244, 117] on link "Активність" at bounding box center [243, 113] width 78 height 24
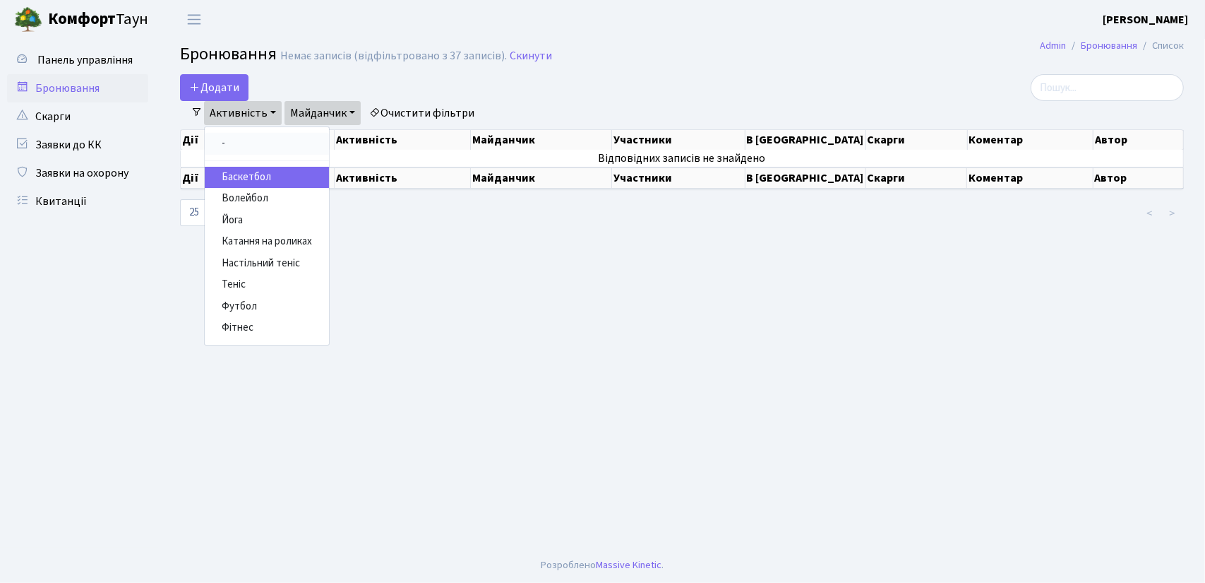
click at [239, 150] on link "-" at bounding box center [267, 144] width 124 height 22
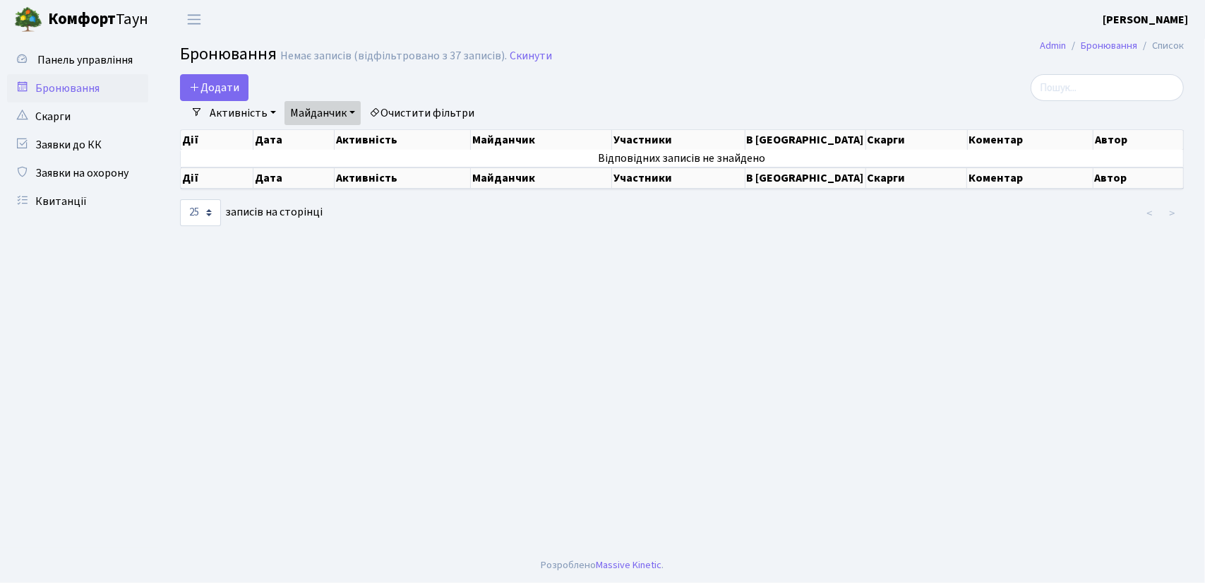
click at [319, 116] on link "Майданчик" at bounding box center [323, 113] width 76 height 24
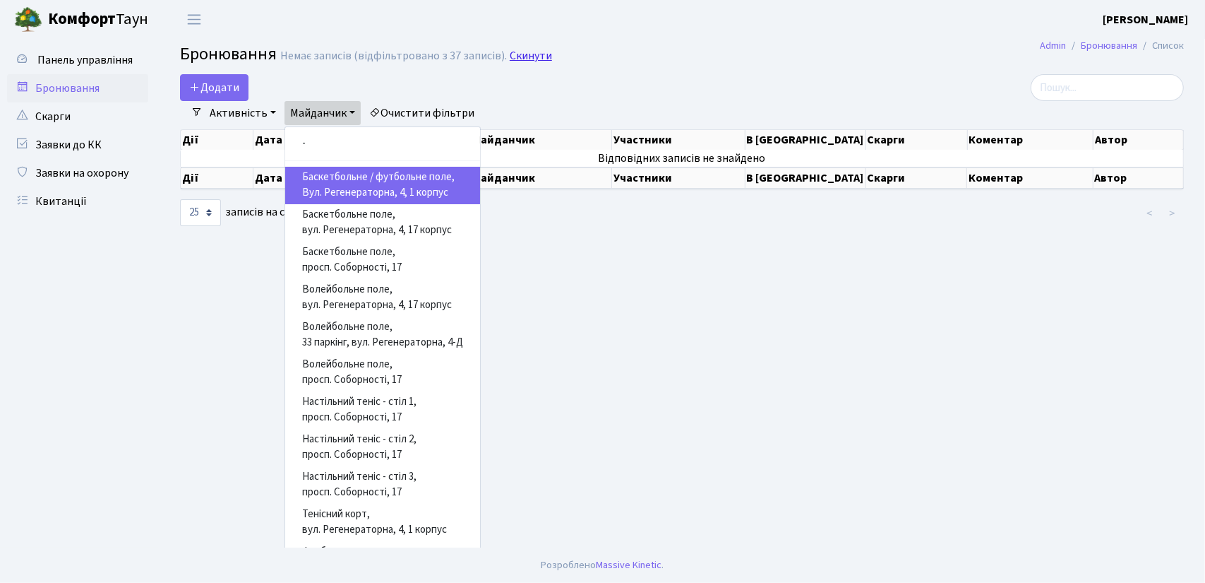
click at [531, 55] on link "Скинути" at bounding box center [531, 55] width 42 height 13
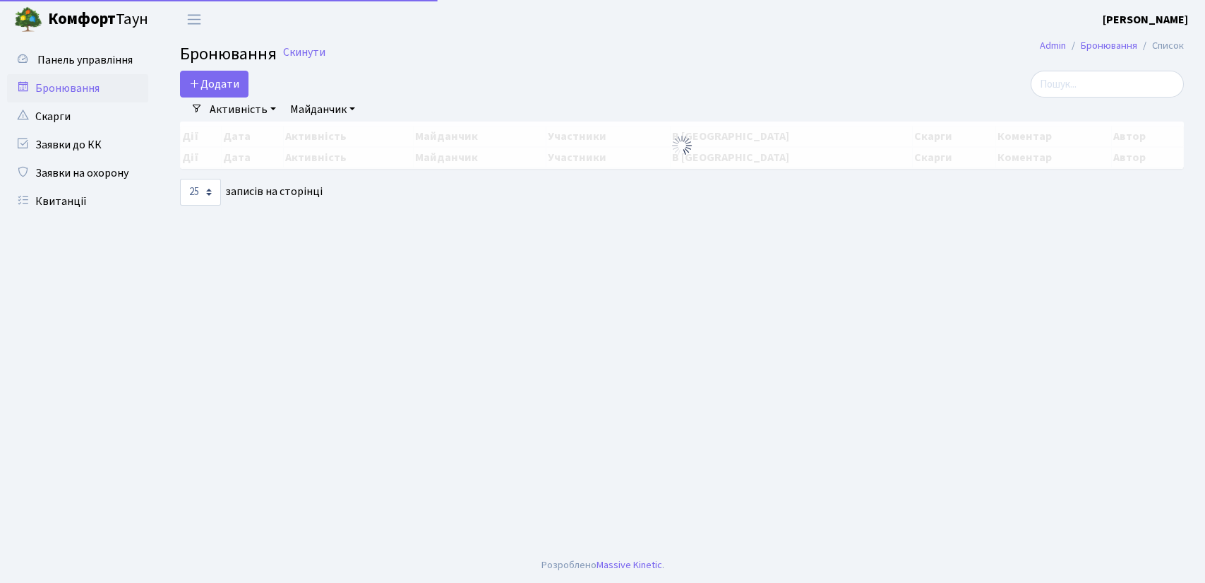
select select "25"
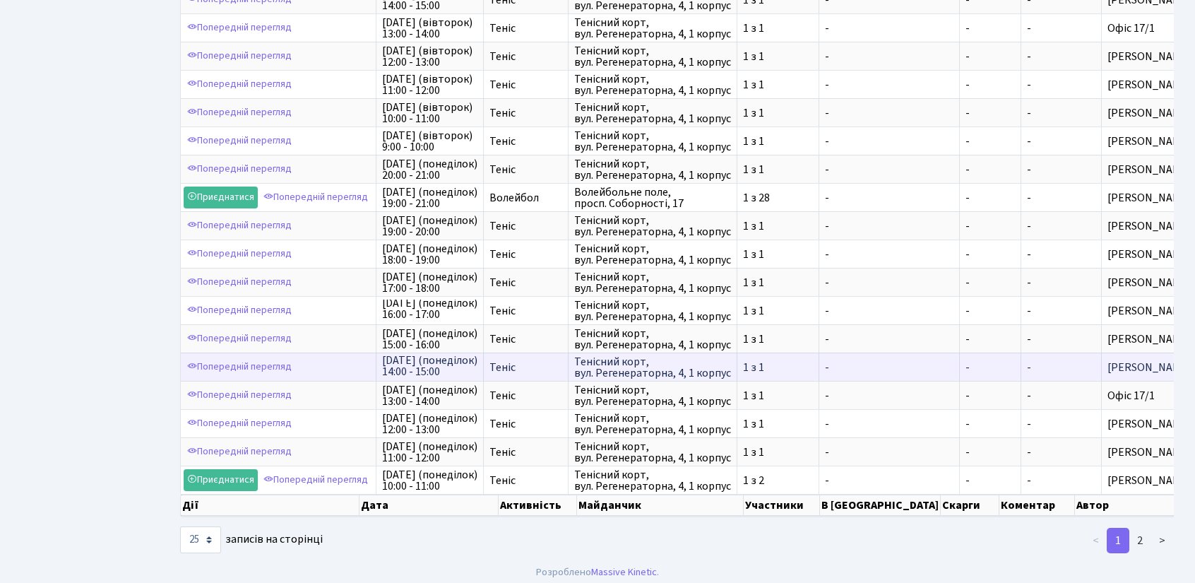
scroll to position [2, 0]
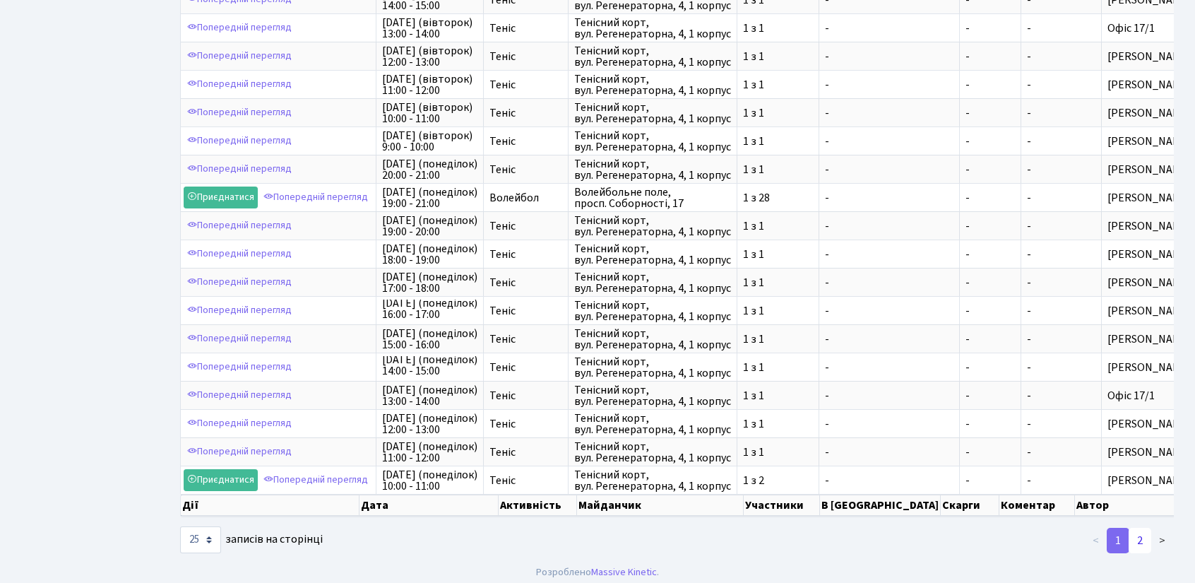
click at [1147, 536] on link "2" at bounding box center [1139, 539] width 23 height 25
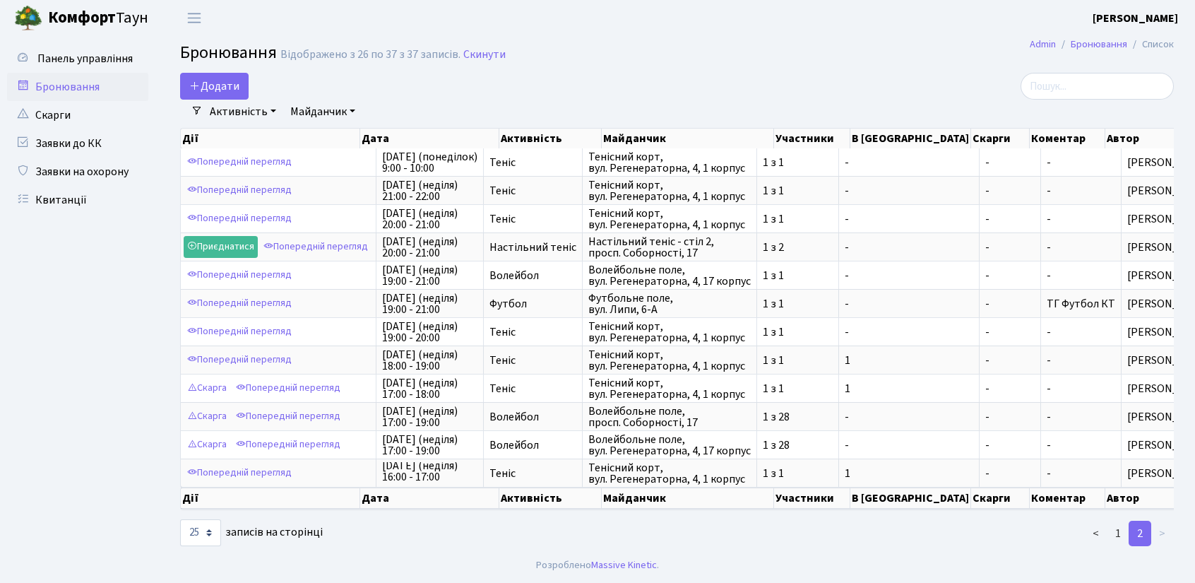
drag, startPoint x: 686, startPoint y: 539, endPoint x: 584, endPoint y: 531, distance: 102.7
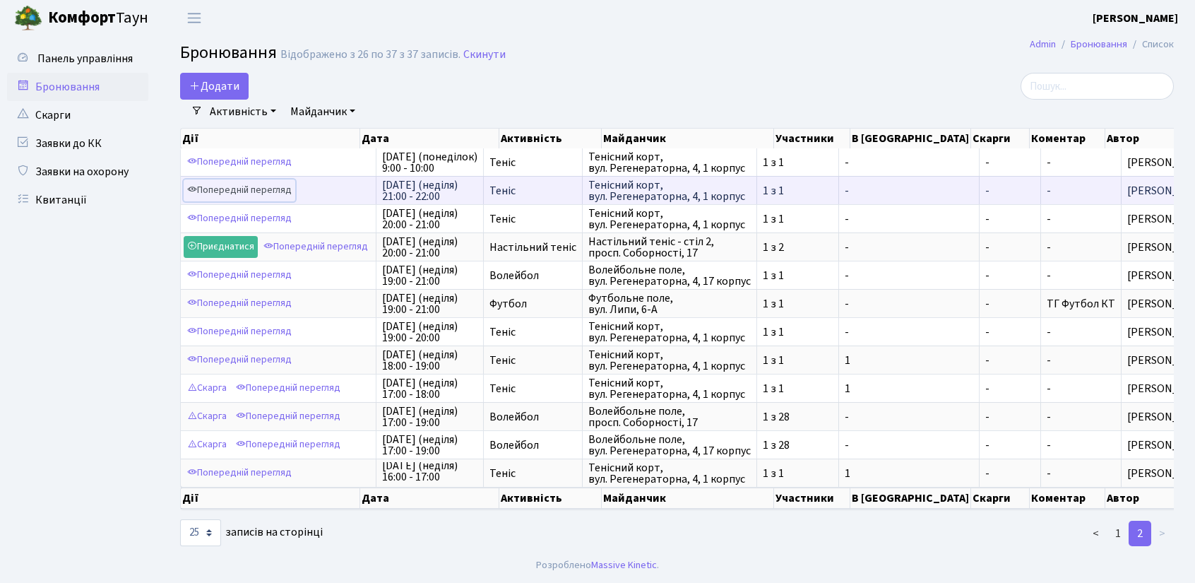
click at [273, 189] on link "Попередній перегляд" at bounding box center [240, 190] width 112 height 22
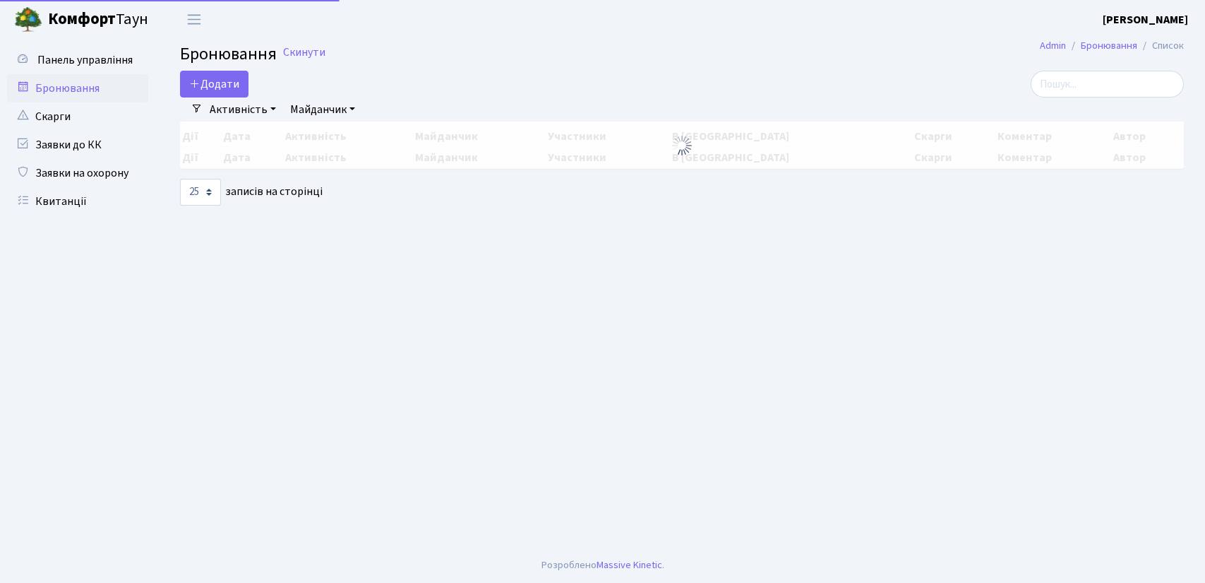
select select "25"
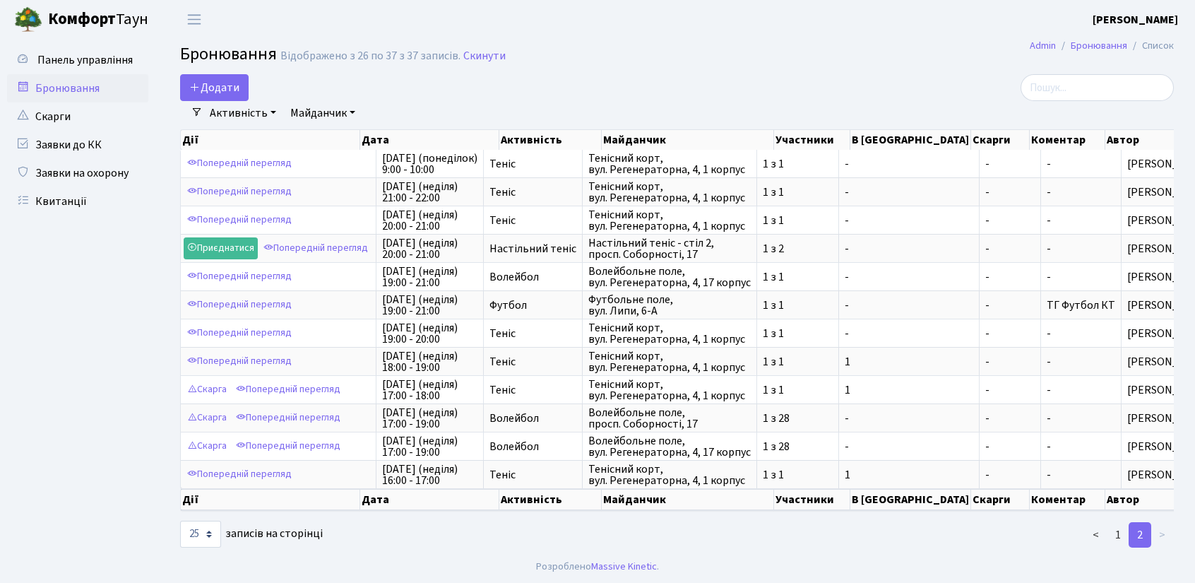
drag, startPoint x: 549, startPoint y: 550, endPoint x: 698, endPoint y: 550, distance: 149.0
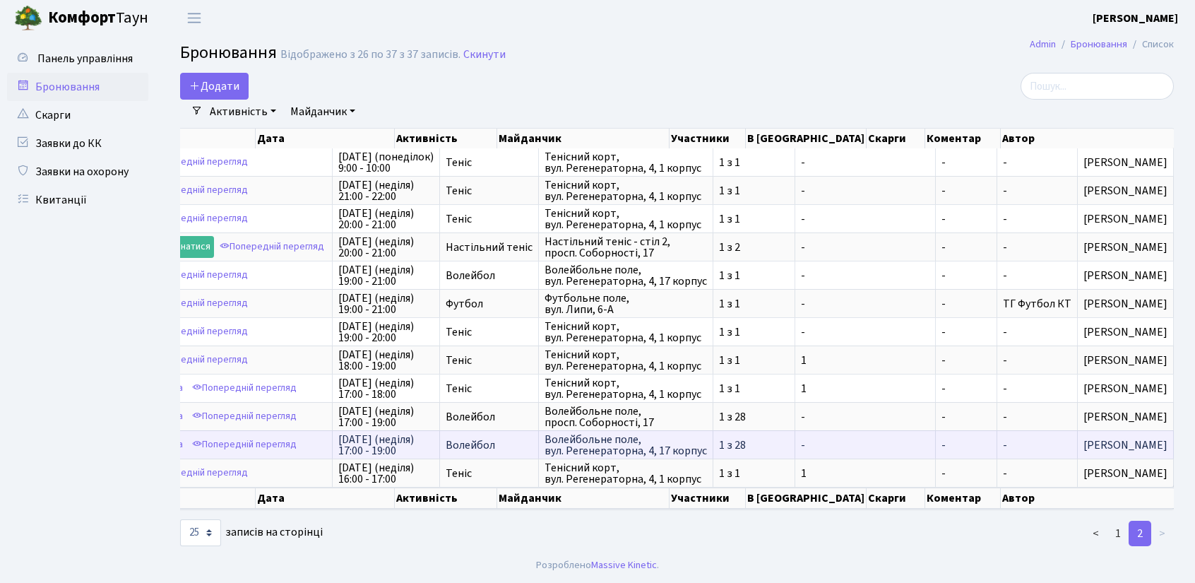
scroll to position [3, 0]
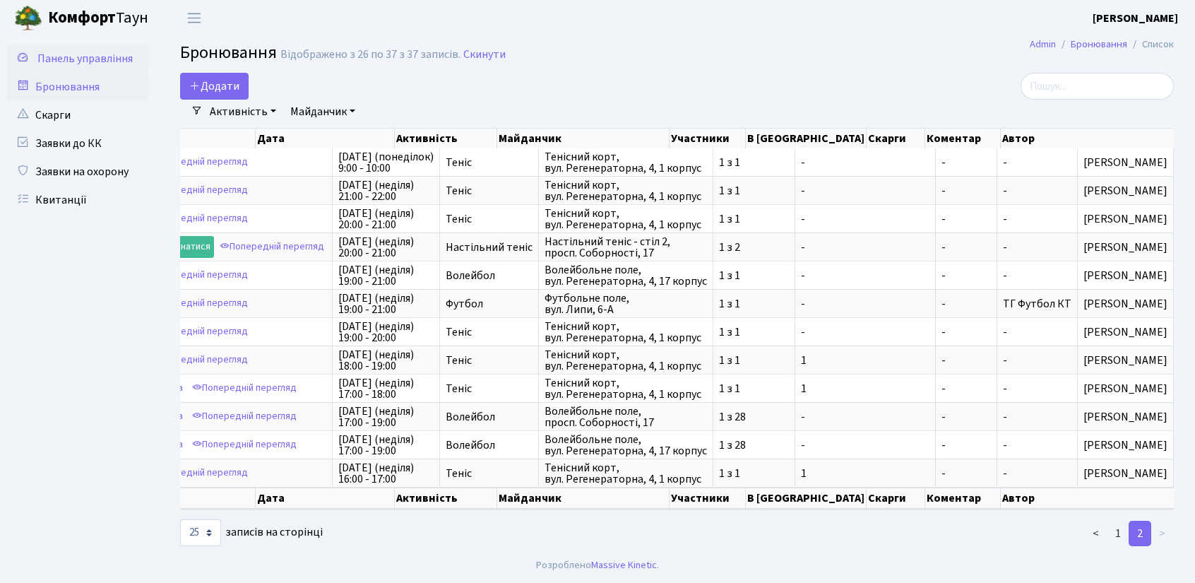
click at [100, 61] on span "Панель управління" at bounding box center [84, 59] width 95 height 16
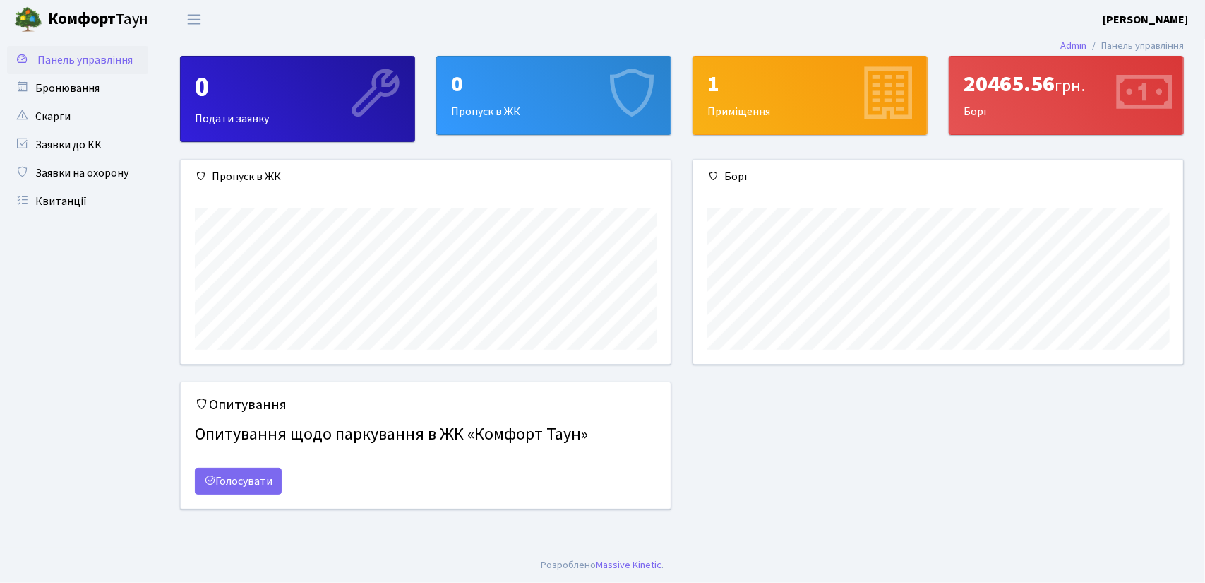
scroll to position [203, 491]
click at [1009, 88] on div "20465.56 грн." at bounding box center [1066, 84] width 205 height 27
click at [1125, 91] on icon at bounding box center [1142, 94] width 67 height 67
click at [1140, 94] on icon at bounding box center [1142, 94] width 67 height 67
click at [1102, 105] on div "20465.56 грн. Борг" at bounding box center [1067, 95] width 234 height 78
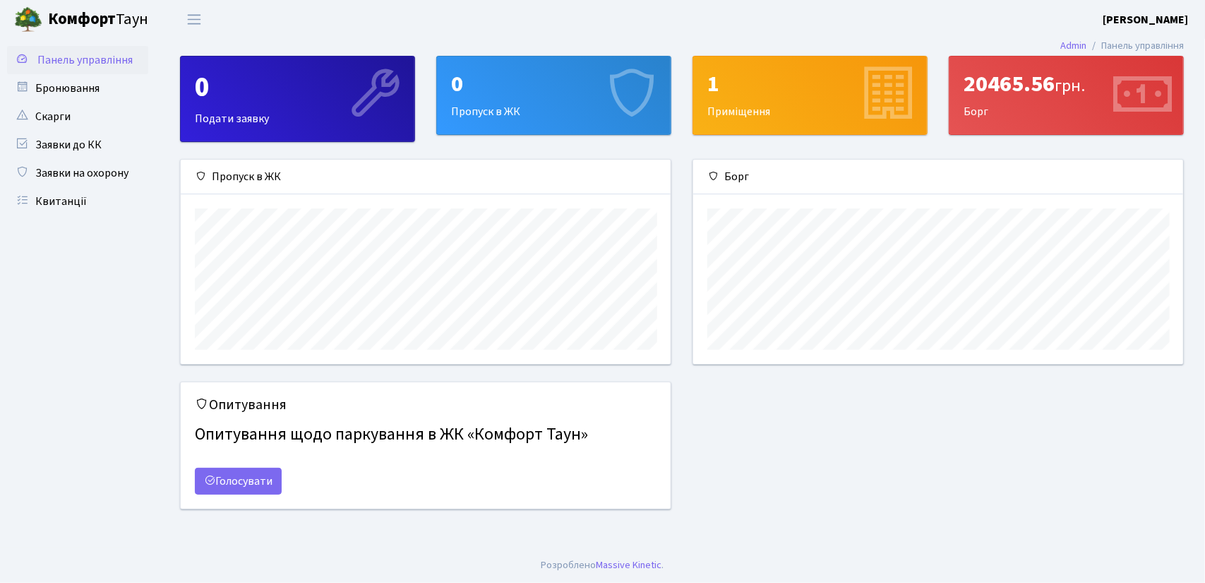
drag, startPoint x: 1099, startPoint y: 105, endPoint x: 958, endPoint y: 205, distance: 172.6
click at [1097, 105] on div "20465.56 грн. Борг" at bounding box center [1067, 95] width 234 height 78
